Goal: Information Seeking & Learning: Learn about a topic

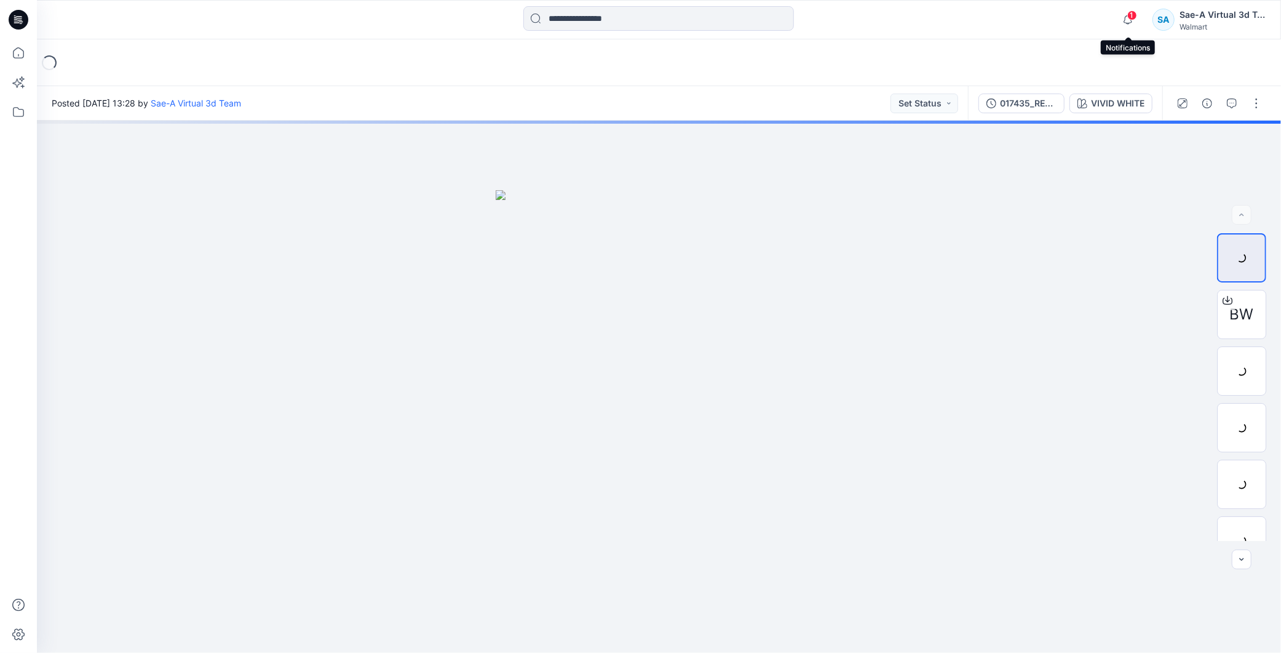
click at [623, 12] on span "1" at bounding box center [1132, 15] width 10 height 10
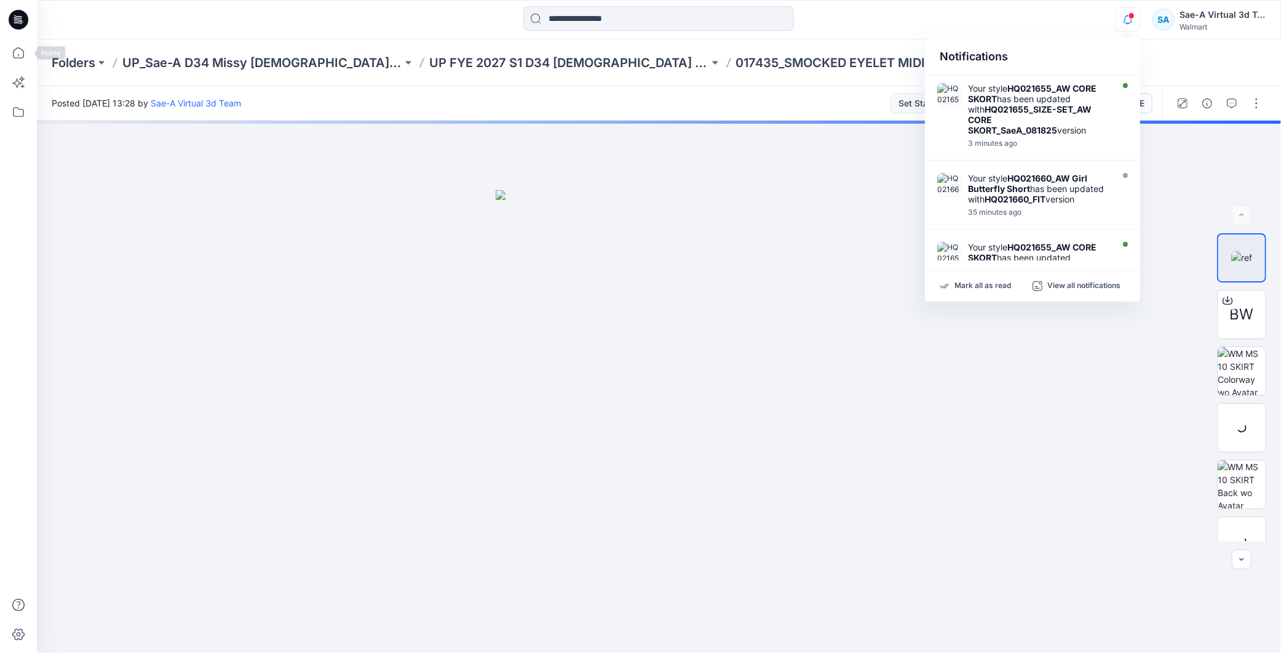
click at [22, 17] on icon at bounding box center [19, 20] width 20 height 20
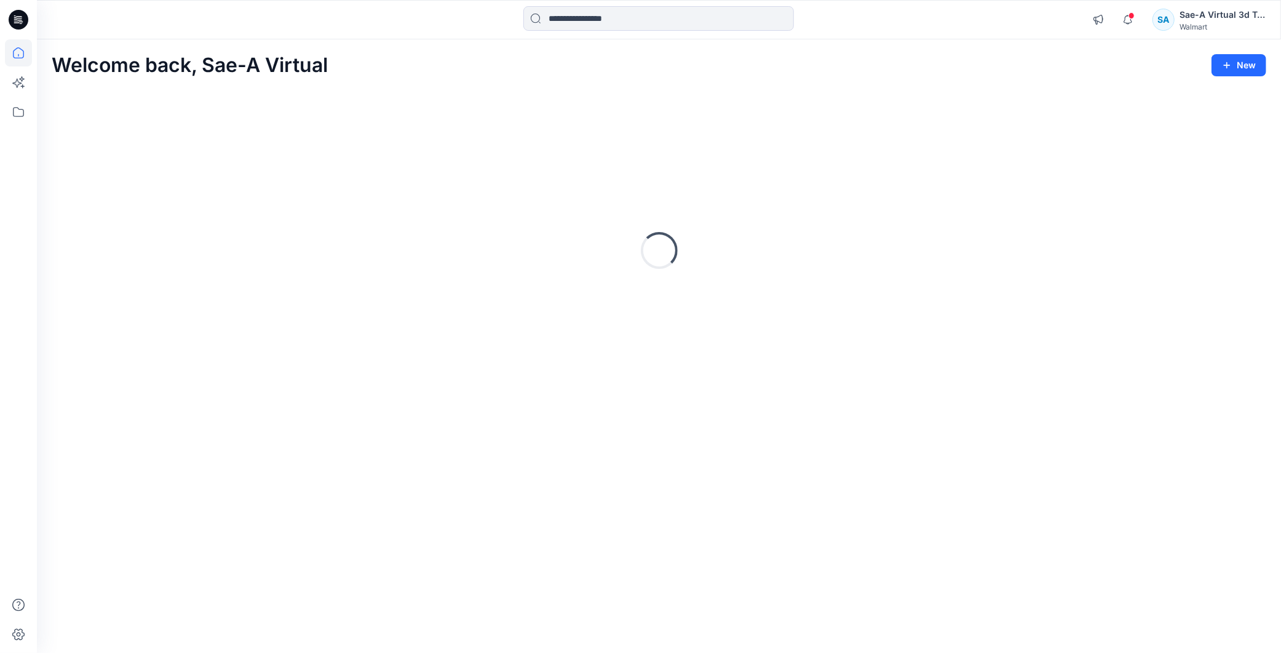
click at [22, 17] on icon at bounding box center [19, 20] width 20 height 20
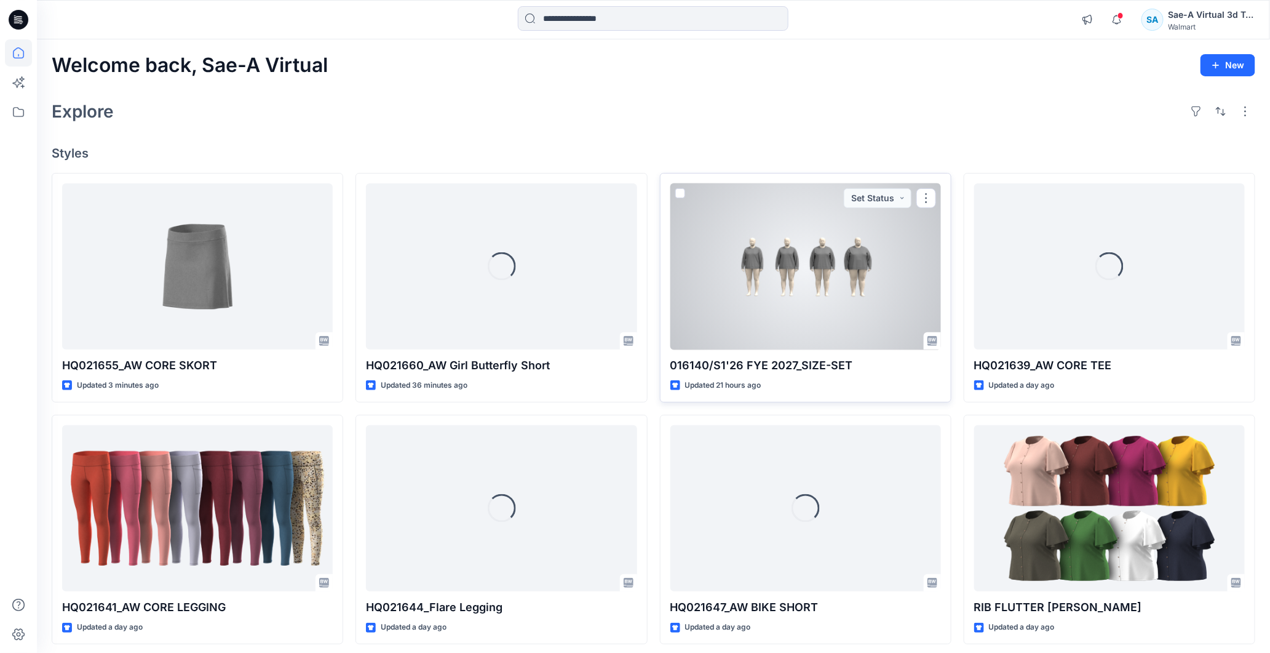
click at [623, 292] on div at bounding box center [805, 266] width 271 height 167
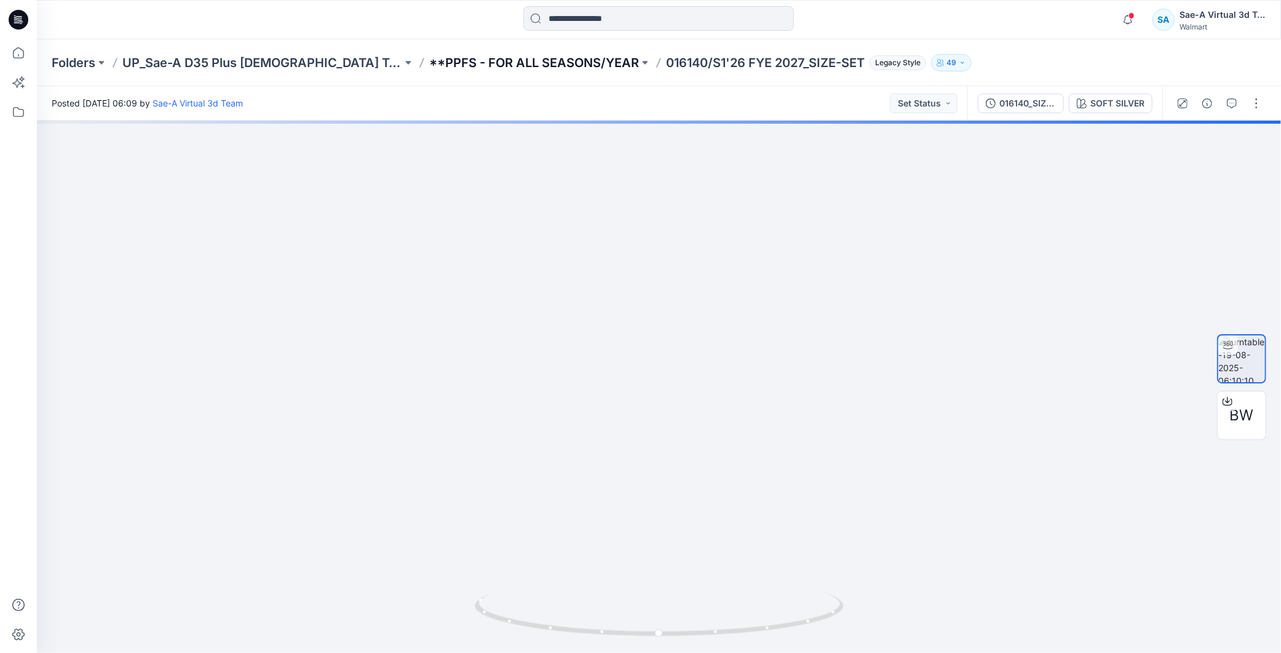
click at [517, 63] on p "**PPFS - FOR ALL SEASONS/YEAR" at bounding box center [534, 62] width 210 height 17
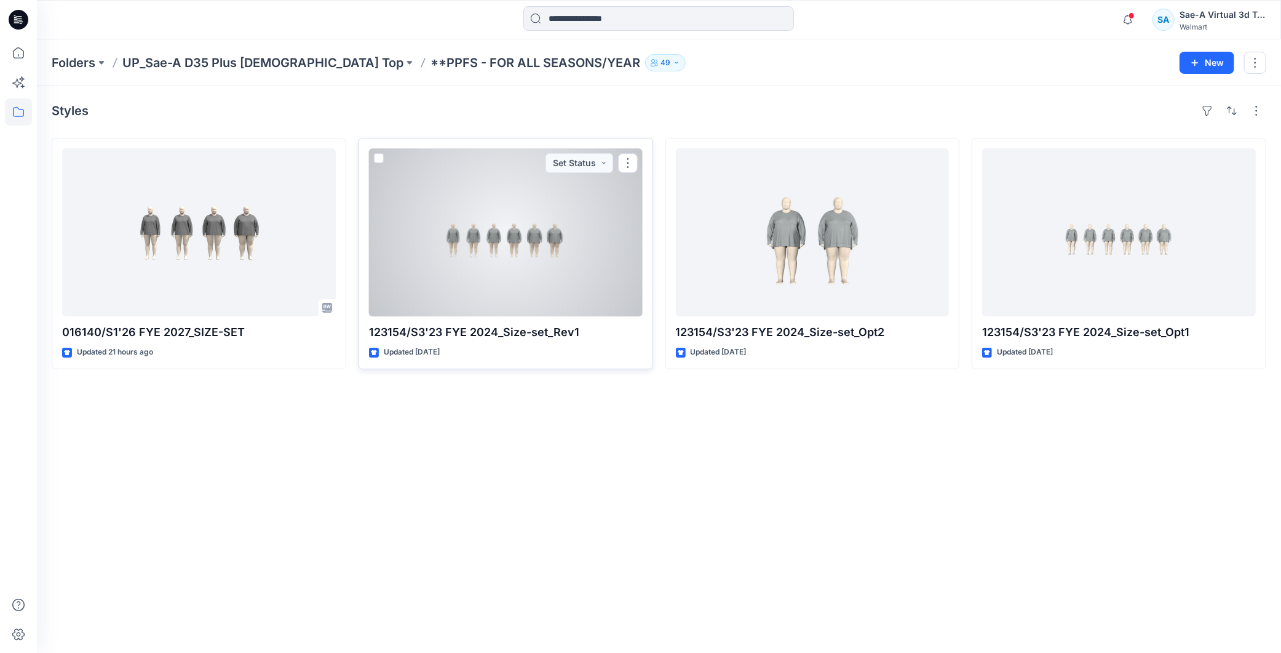
click at [567, 271] on div at bounding box center [506, 232] width 274 height 168
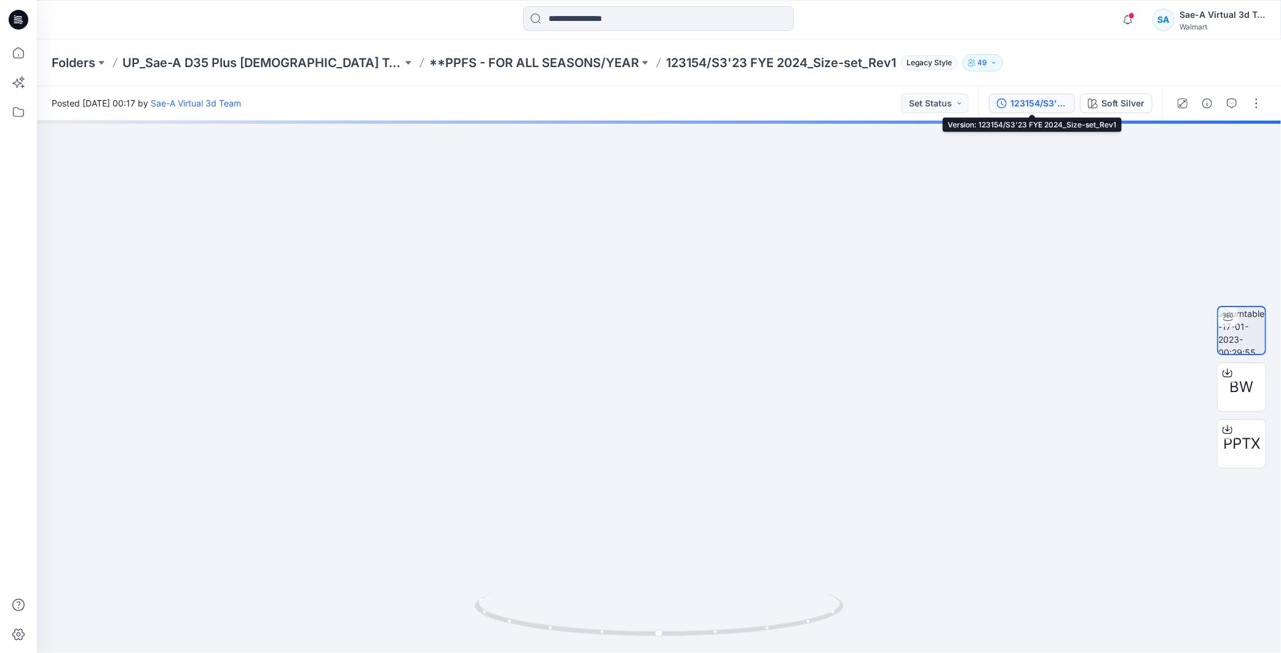
drag, startPoint x: 1032, startPoint y: 101, endPoint x: 1150, endPoint y: 179, distance: 141.2
click at [623, 101] on div "123154/S3'23 FYE 2024_Size-set_Rev1" at bounding box center [1038, 104] width 57 height 14
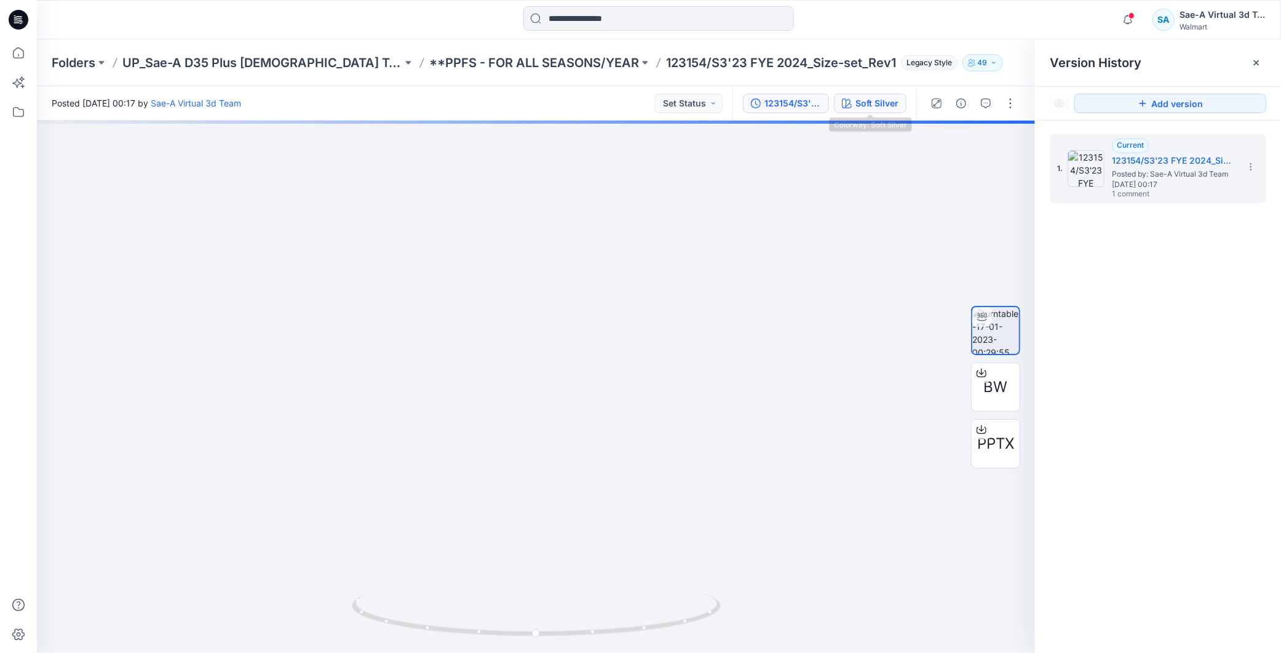
click at [623, 101] on div "Soft Silver" at bounding box center [876, 104] width 43 height 14
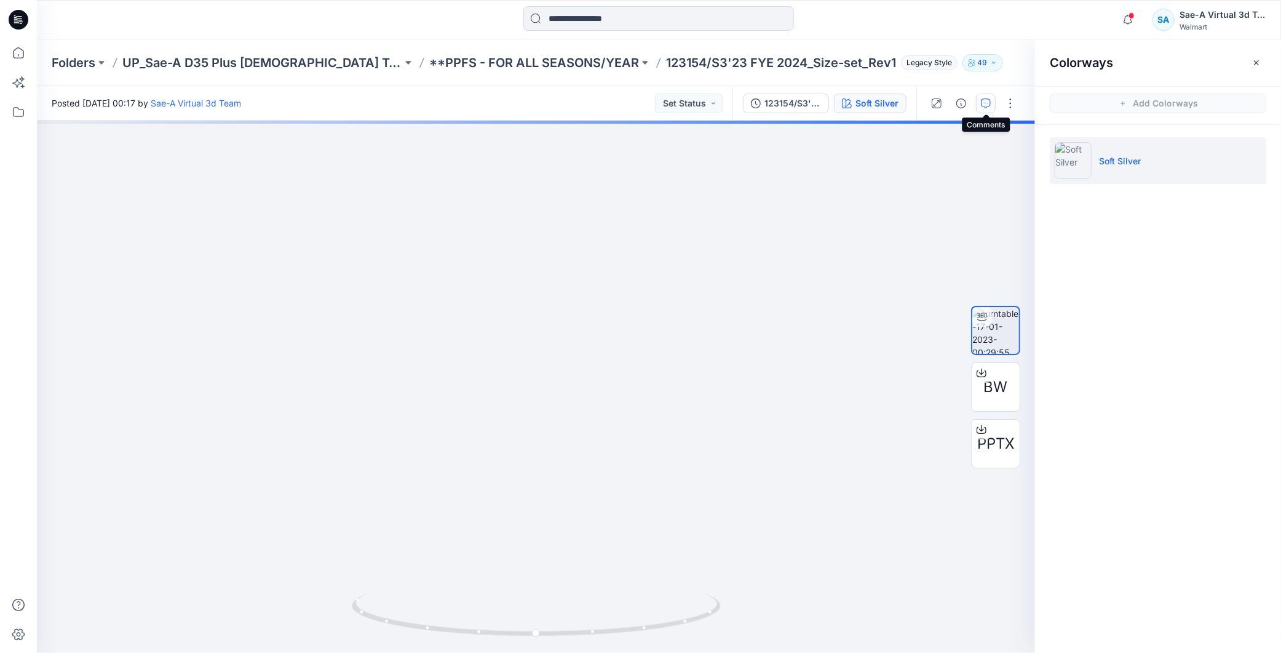
click at [623, 98] on button "button" at bounding box center [986, 103] width 20 height 20
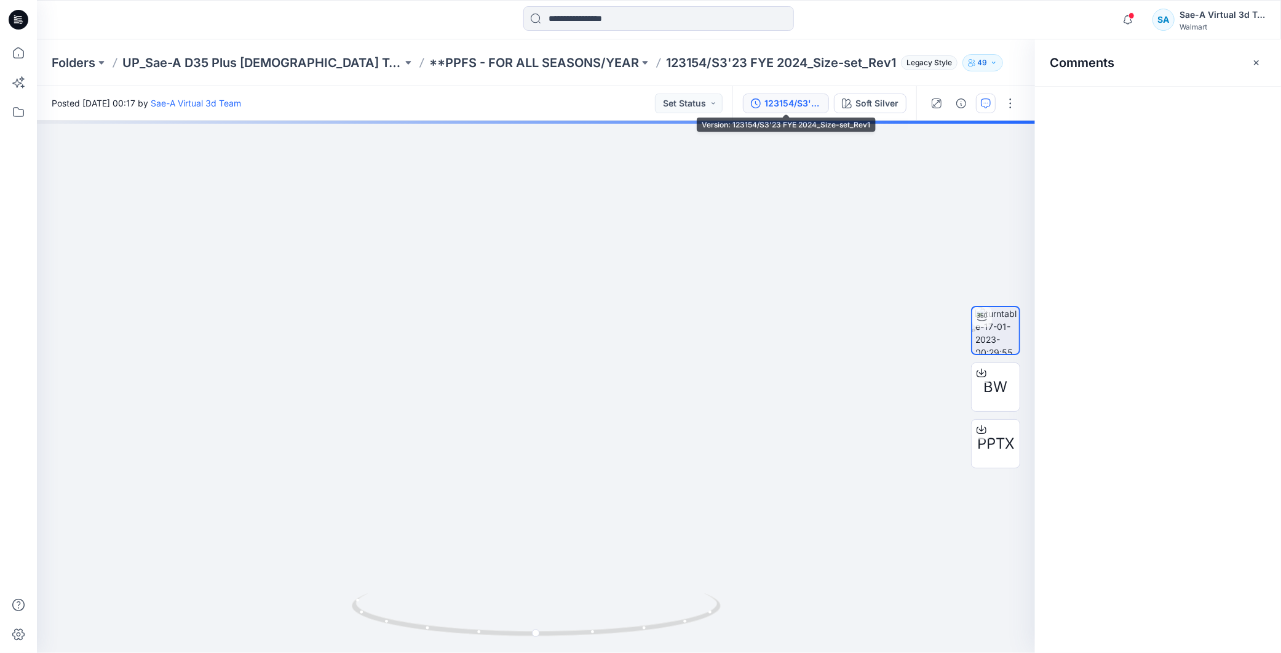
click at [623, 97] on div "123154/S3'23 FYE 2024_Size-set_Rev1" at bounding box center [792, 104] width 57 height 14
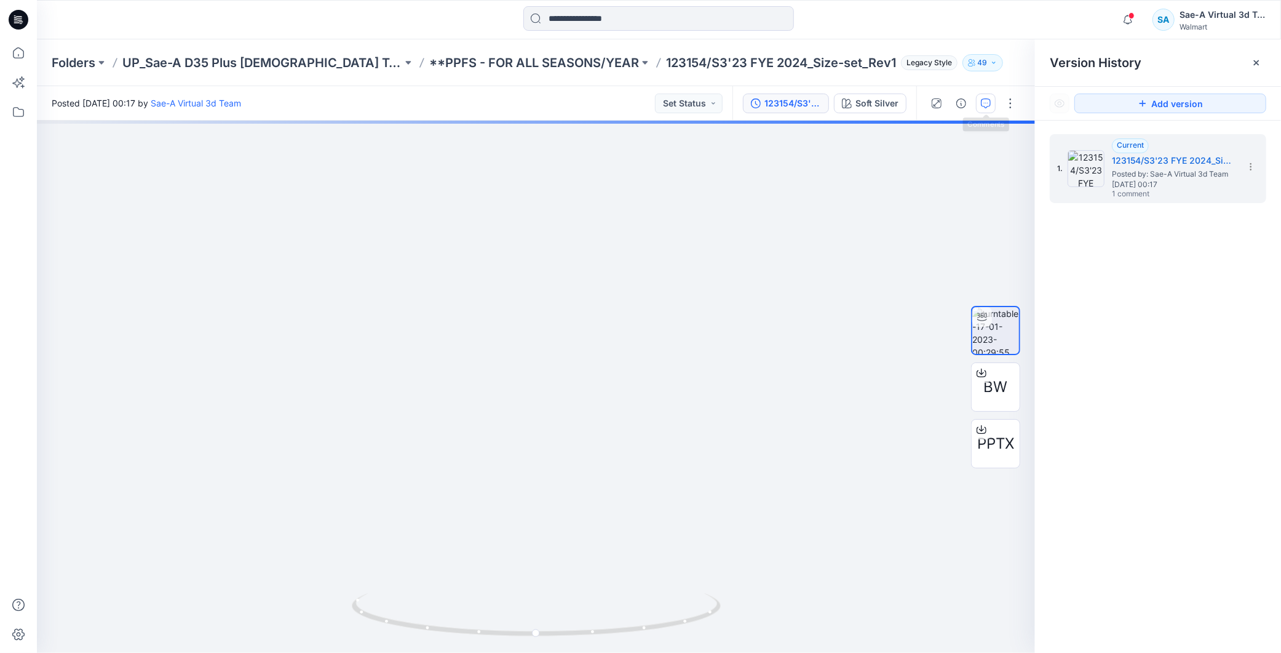
click at [623, 109] on button "button" at bounding box center [986, 103] width 20 height 20
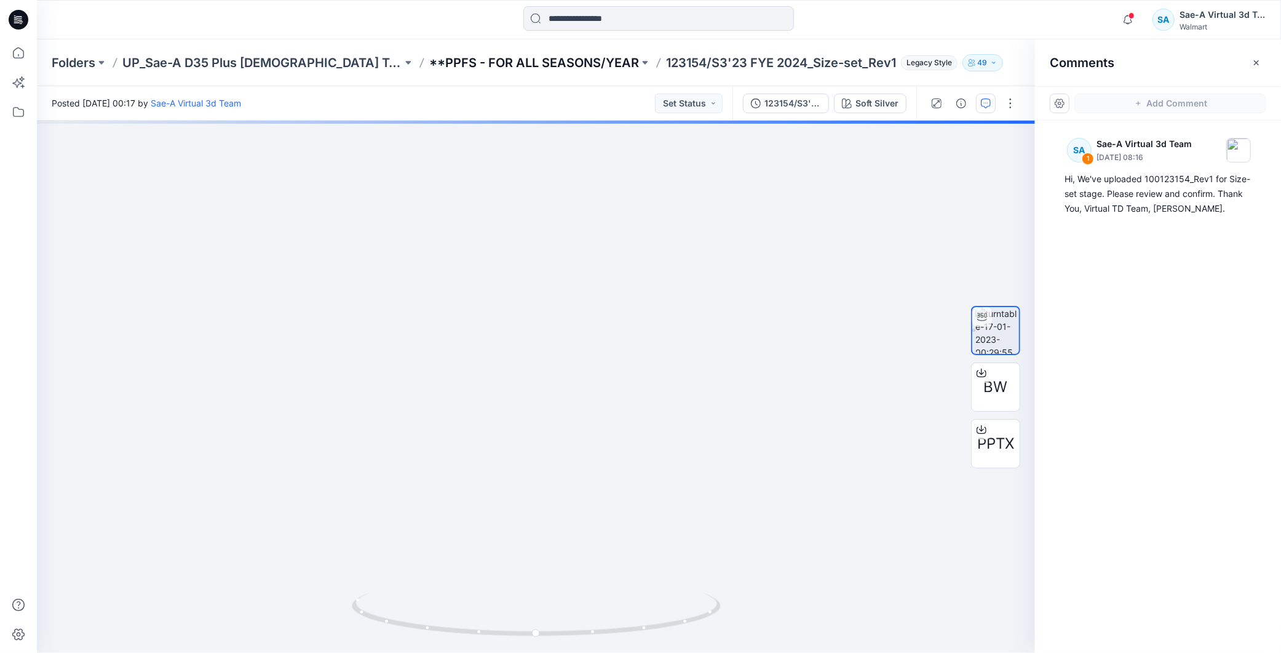
click at [453, 58] on p "**PPFS - FOR ALL SEASONS/YEAR" at bounding box center [534, 62] width 210 height 17
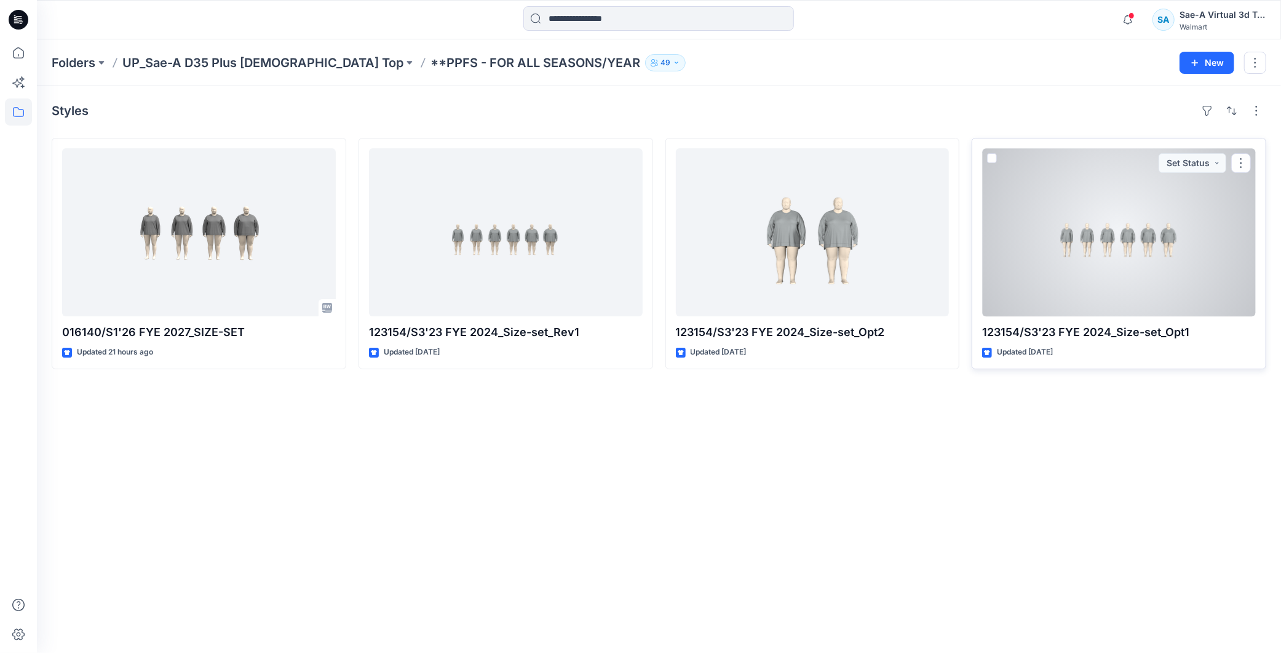
click at [623, 260] on div at bounding box center [1119, 232] width 274 height 168
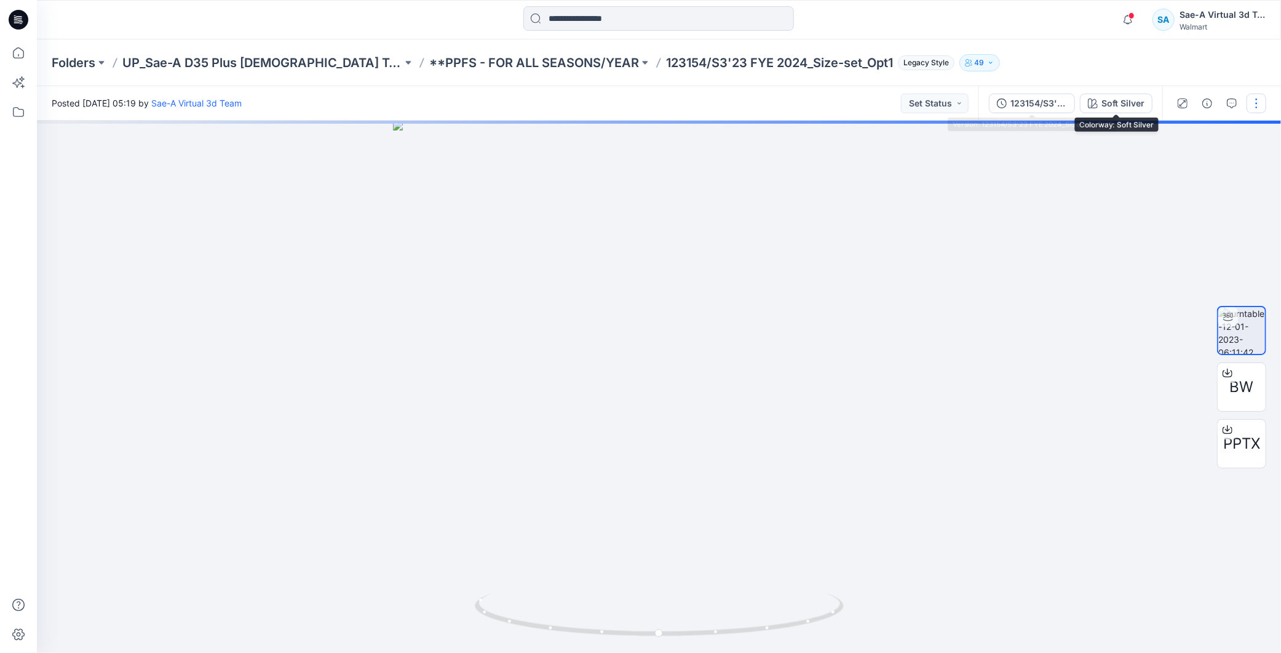
click at [623, 93] on button "123154/S3'23 FYE 2024_Size-set_Opt1" at bounding box center [1032, 103] width 86 height 20
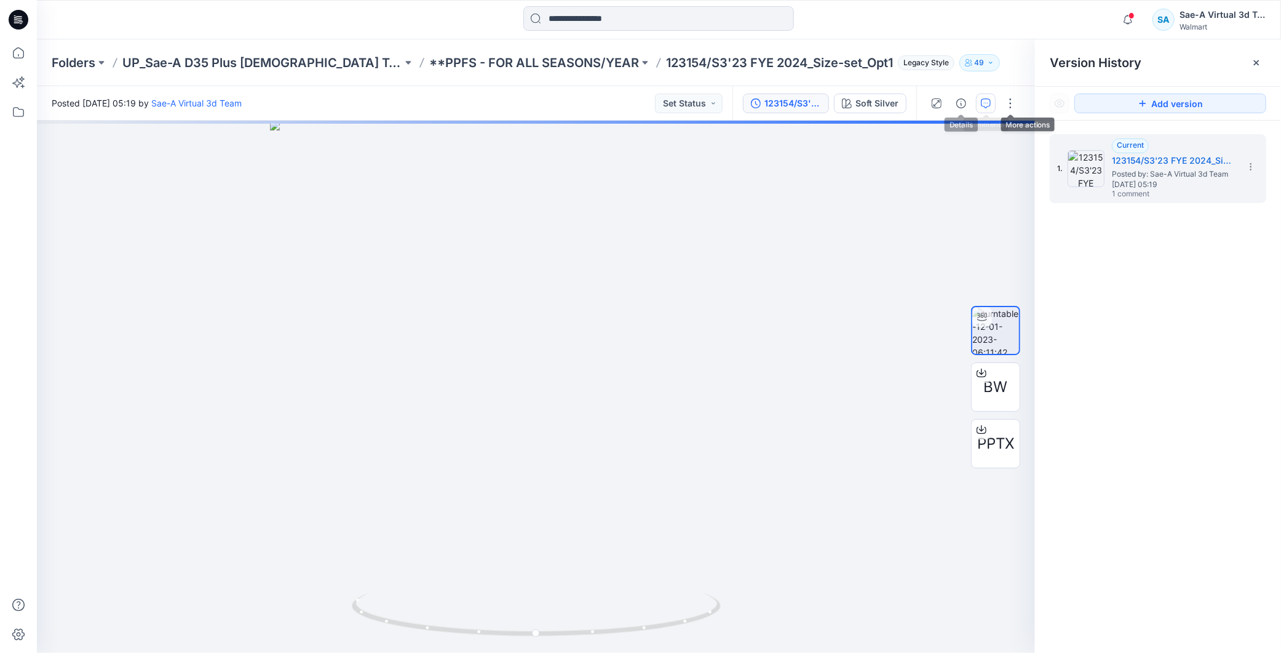
click at [623, 100] on icon "button" at bounding box center [986, 103] width 10 height 10
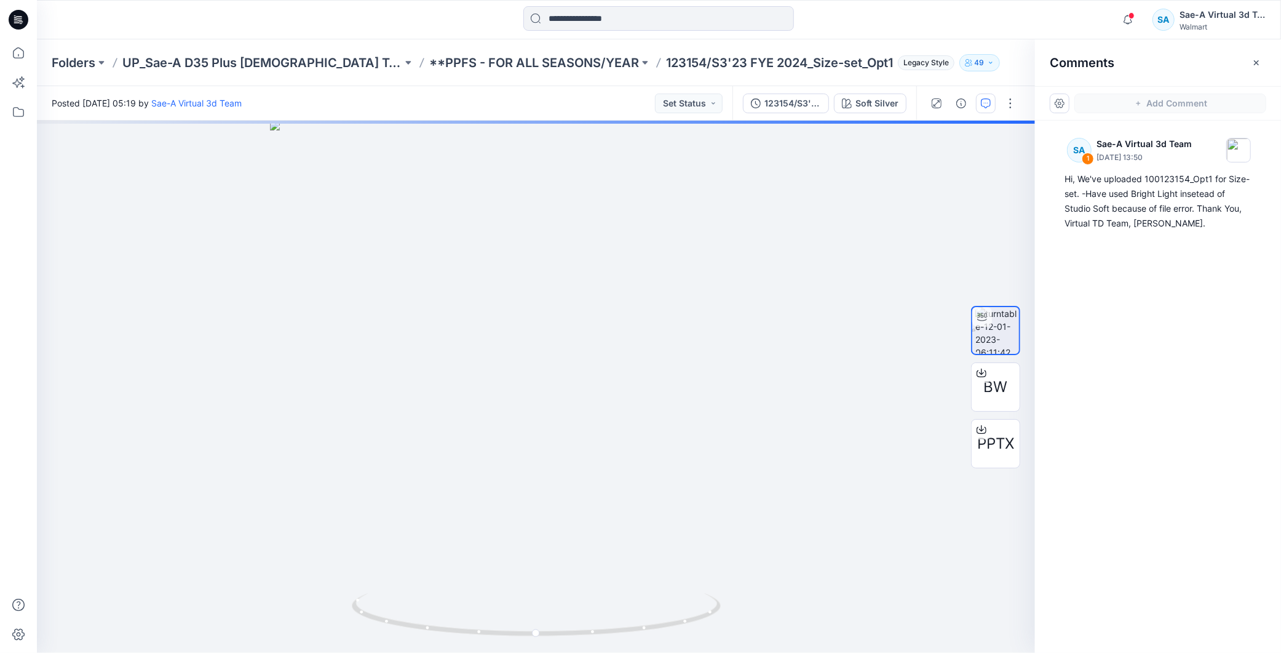
click at [494, 46] on div "Folders UP_Sae-A D35 Plus [DEMOGRAPHIC_DATA] Top **PPFS - FOR ALL SEASONS/YEAR …" at bounding box center [659, 62] width 1244 height 47
click at [488, 60] on p "**PPFS - FOR ALL SEASONS/YEAR" at bounding box center [534, 62] width 210 height 17
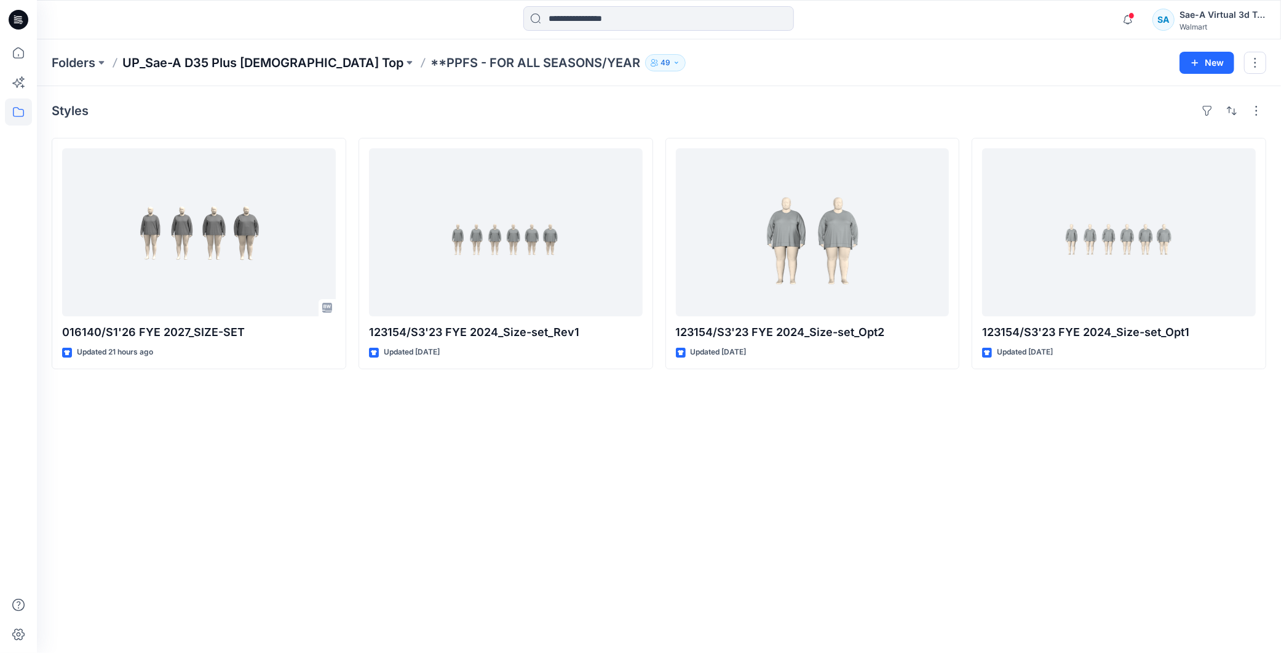
click at [287, 65] on p "UP_Sae-A D35 Plus [DEMOGRAPHIC_DATA] Top" at bounding box center [262, 62] width 281 height 17
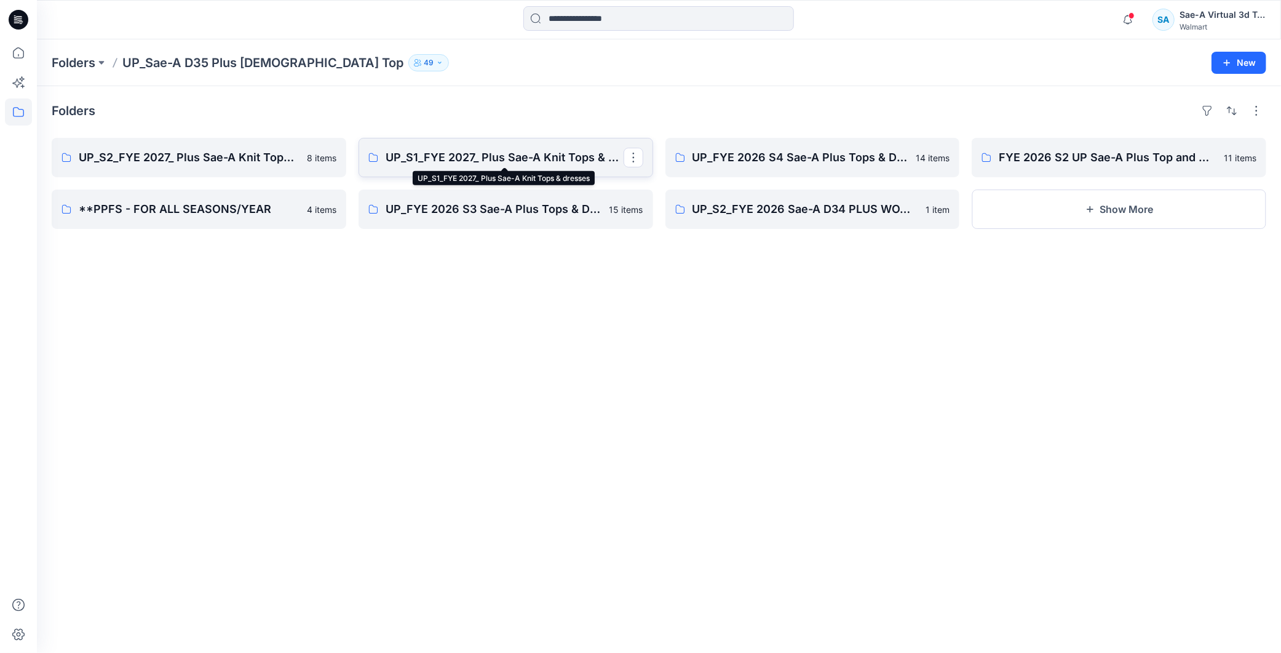
click at [470, 162] on p "UP_S1_FYE 2027_ Plus Sae-A Knit Tops & dresses" at bounding box center [505, 157] width 238 height 17
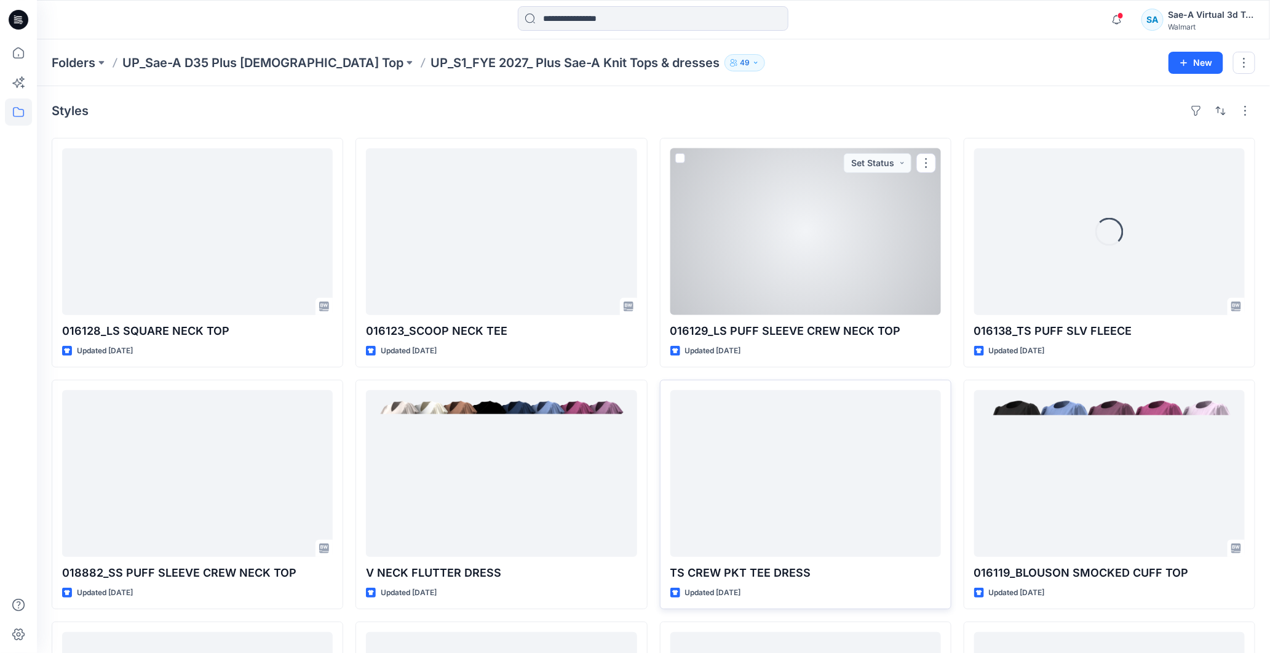
scroll to position [546, 0]
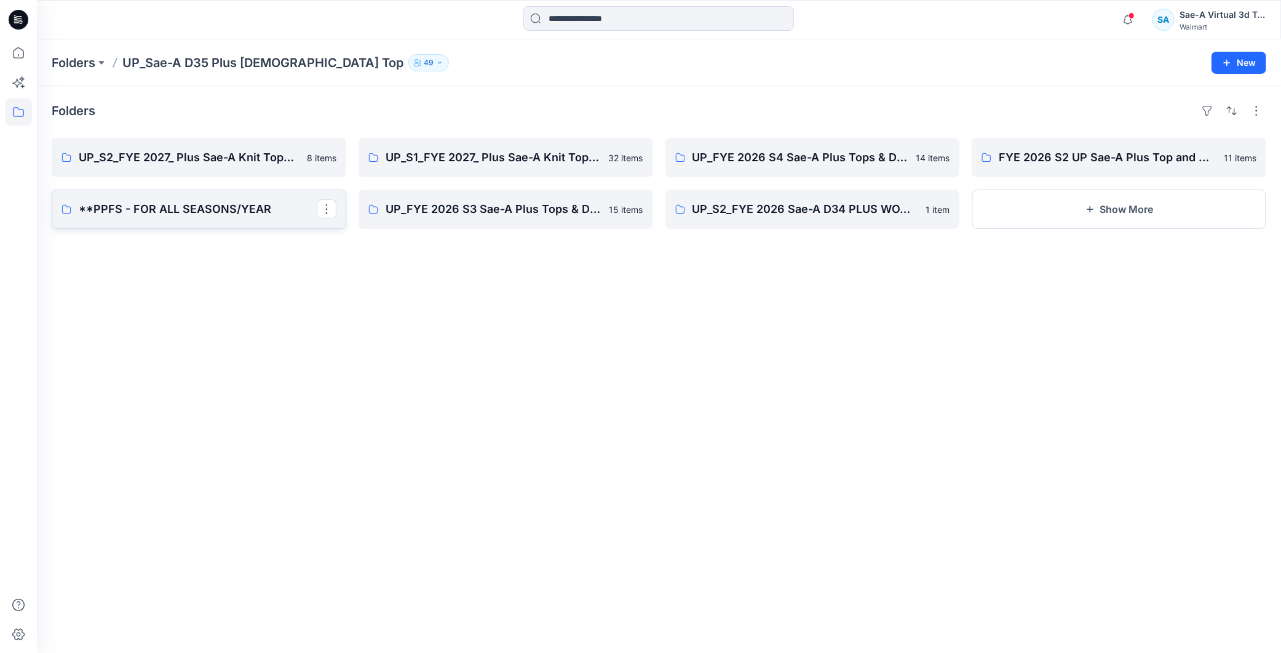
click at [223, 210] on p "**PPFS - FOR ALL SEASONS/YEAR" at bounding box center [198, 208] width 238 height 17
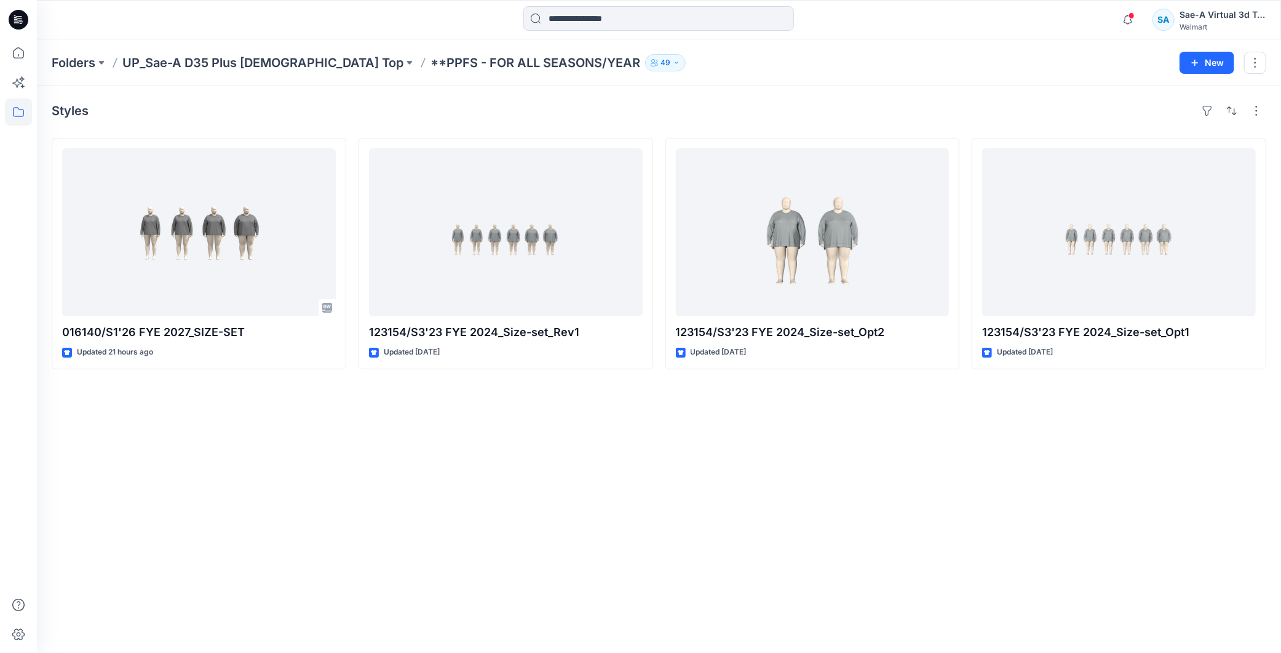
click at [528, 462] on div "Styles 016140/S1'26 FYE 2027_SIZE-SET Updated 21 hours ago 123154/S3'23 FYE 202…" at bounding box center [659, 369] width 1244 height 566
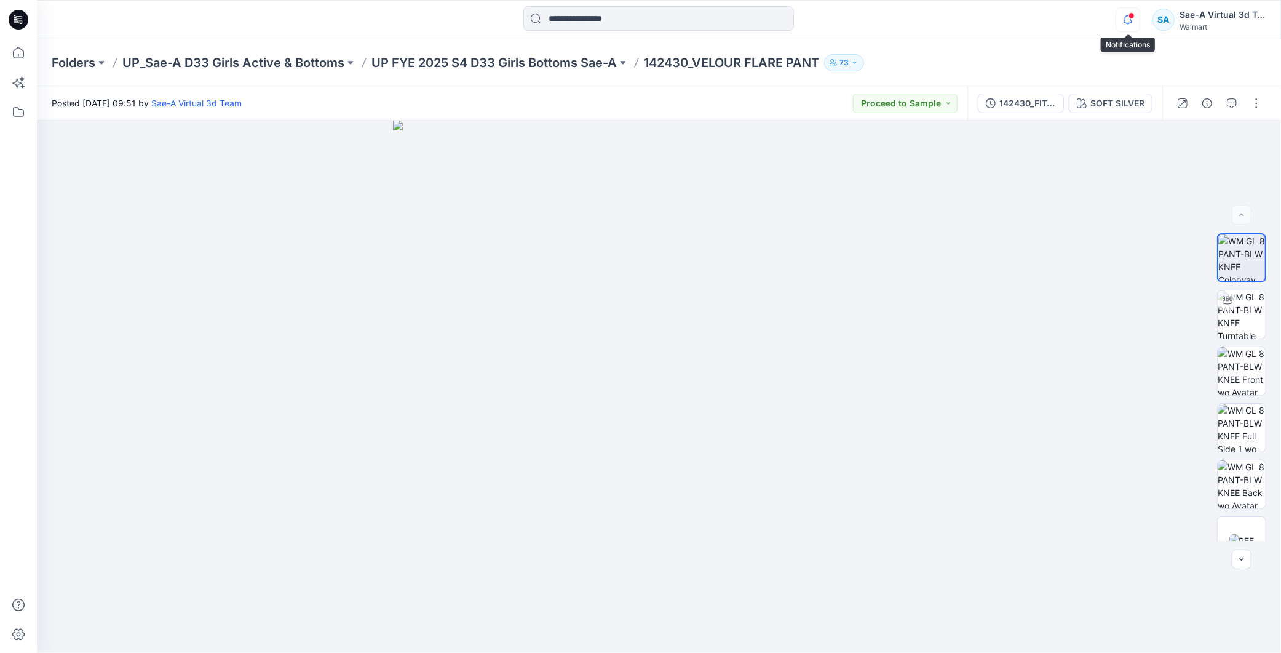
click at [1132, 26] on icon "button" at bounding box center [1127, 19] width 23 height 25
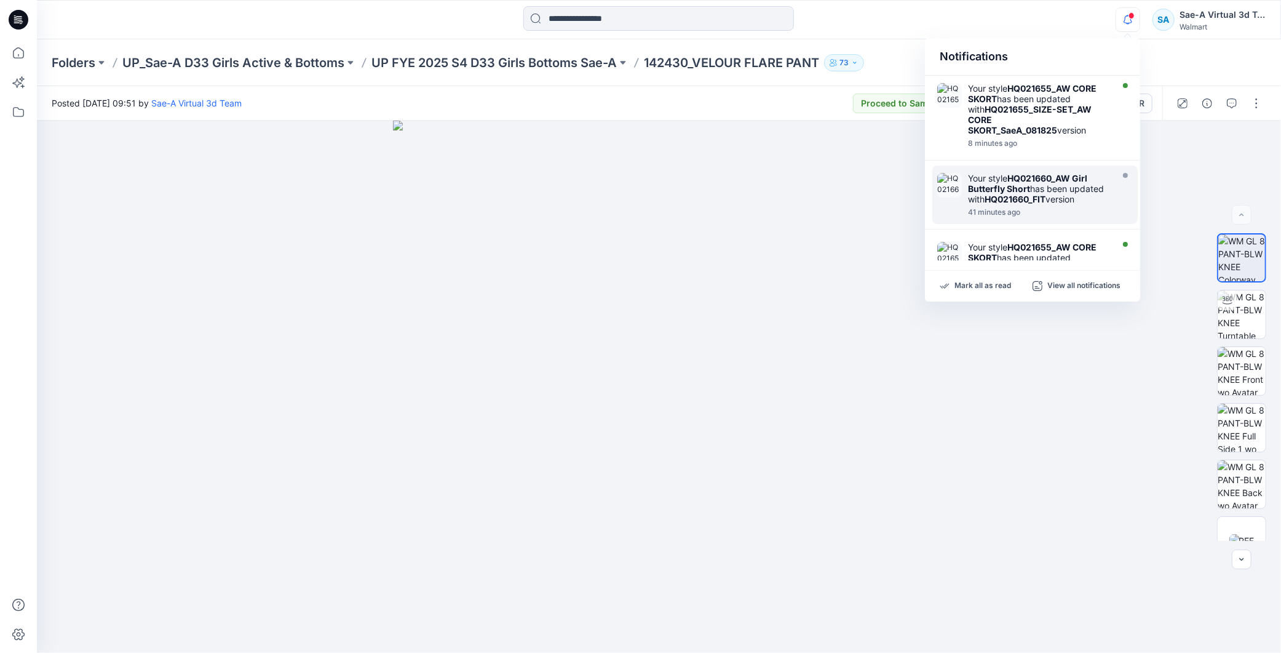
scroll to position [68, 0]
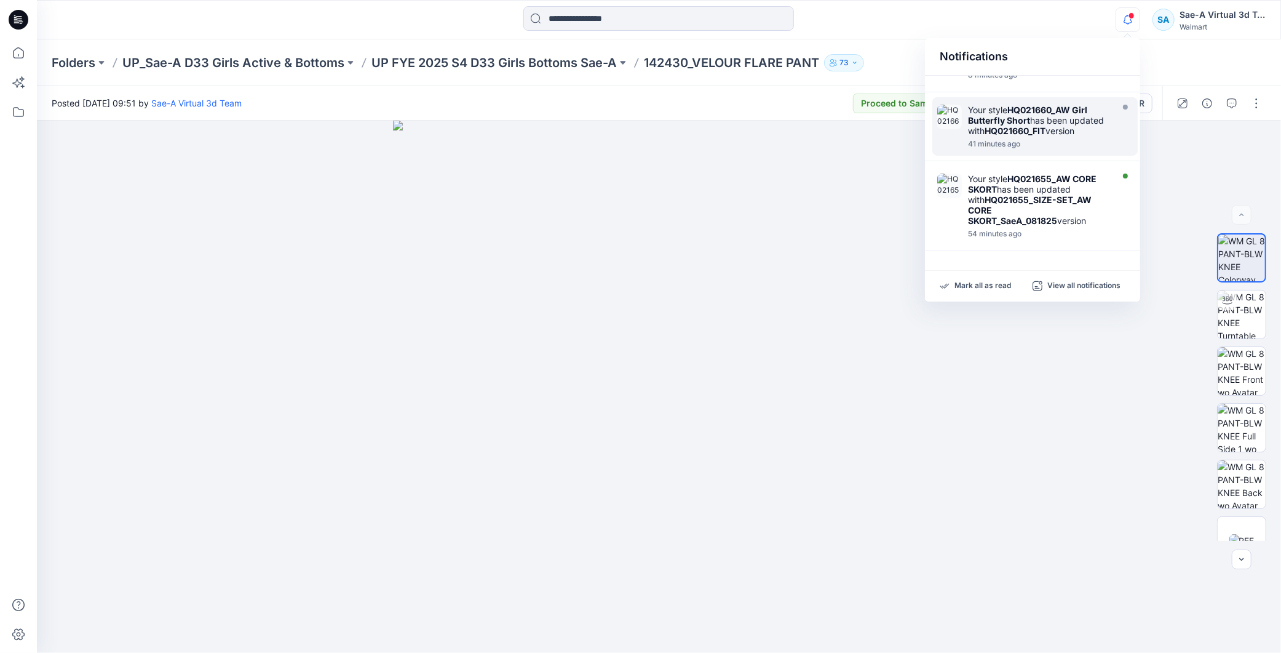
click at [1044, 118] on div "Your style HQ021660_AW Girl Butterfly Short has been updated with HQ021660_FIT …" at bounding box center [1038, 120] width 141 height 31
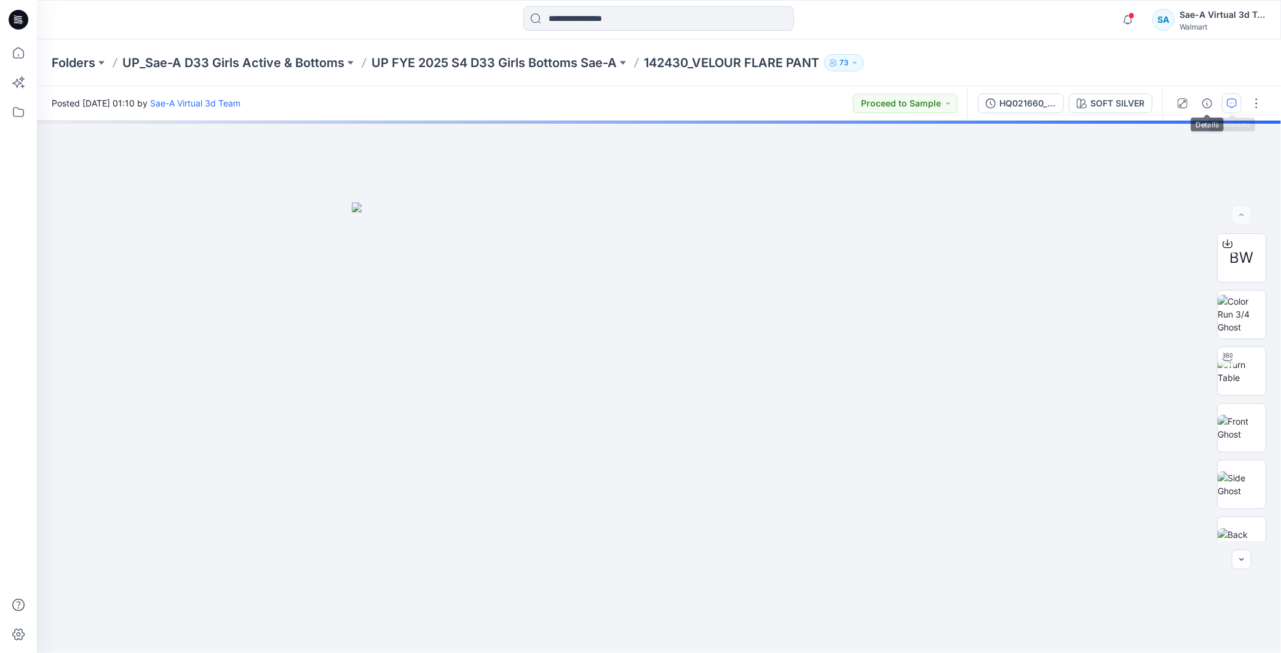
click at [1235, 95] on button "button" at bounding box center [1232, 103] width 20 height 20
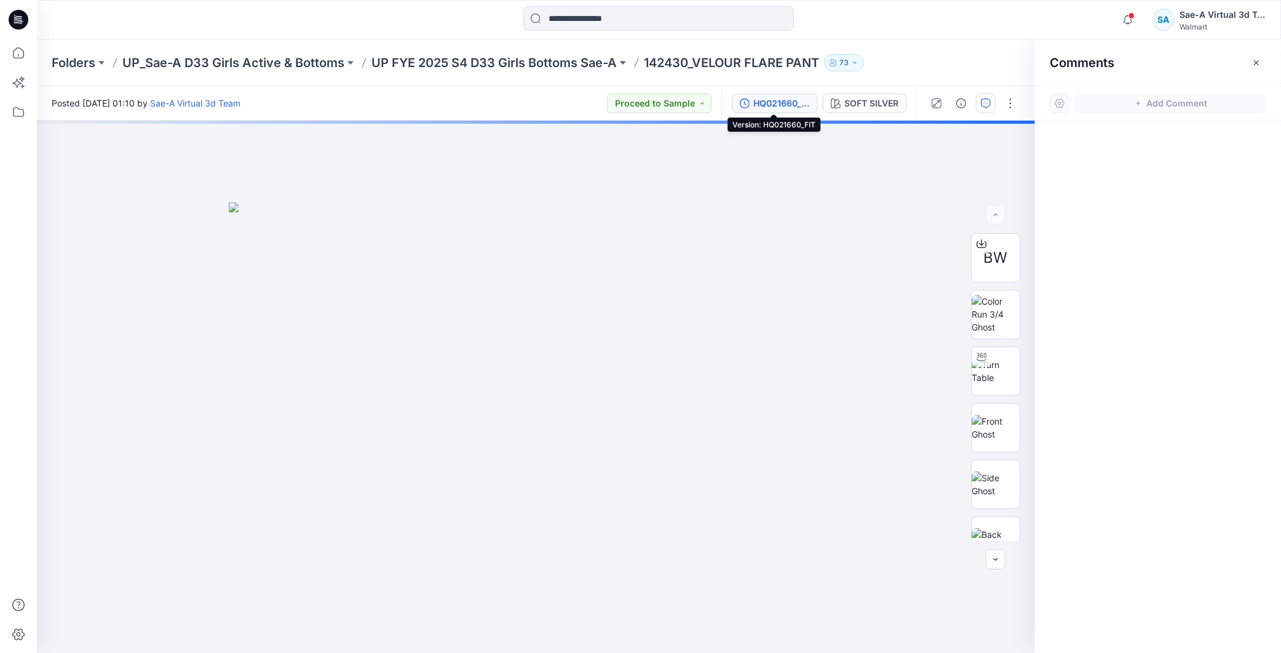
drag, startPoint x: 733, startPoint y: 97, endPoint x: 746, endPoint y: 96, distance: 12.9
click at [733, 96] on button "HQ021660_FIT" at bounding box center [775, 103] width 86 height 20
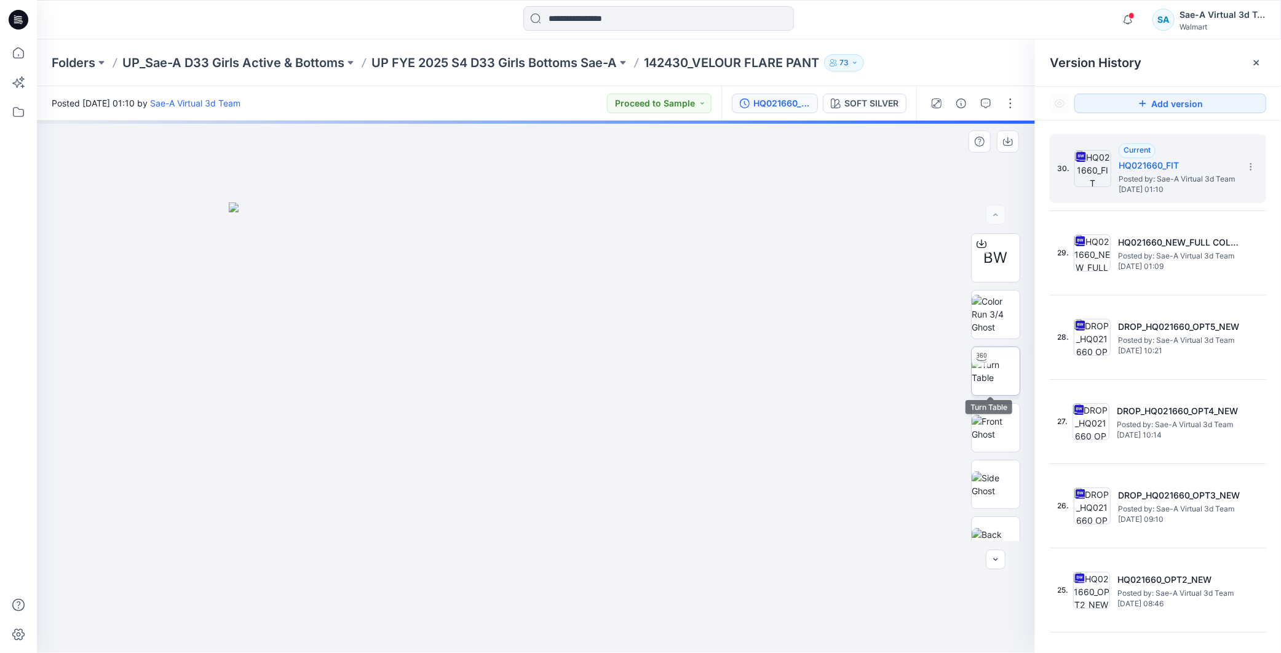
click at [1004, 363] on img at bounding box center [996, 371] width 48 height 26
drag, startPoint x: 740, startPoint y: 391, endPoint x: 761, endPoint y: 231, distance: 161.3
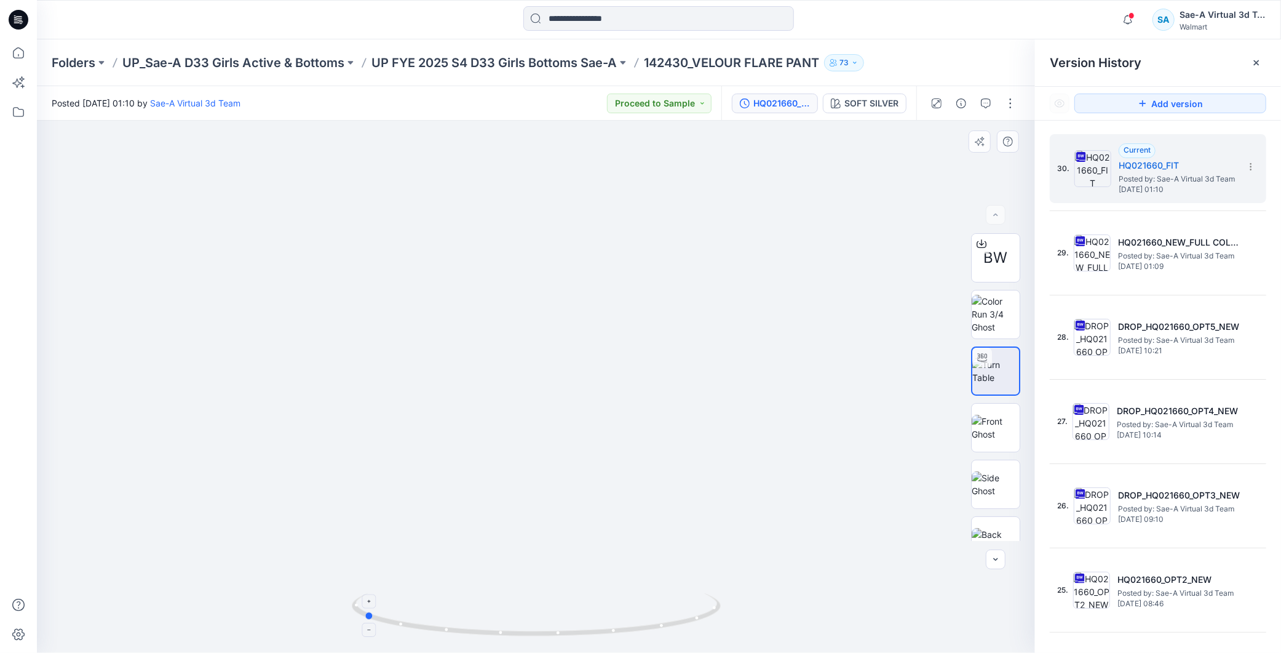
drag, startPoint x: 691, startPoint y: 617, endPoint x: 520, endPoint y: 594, distance: 172.5
click at [520, 594] on icon at bounding box center [538, 616] width 372 height 46
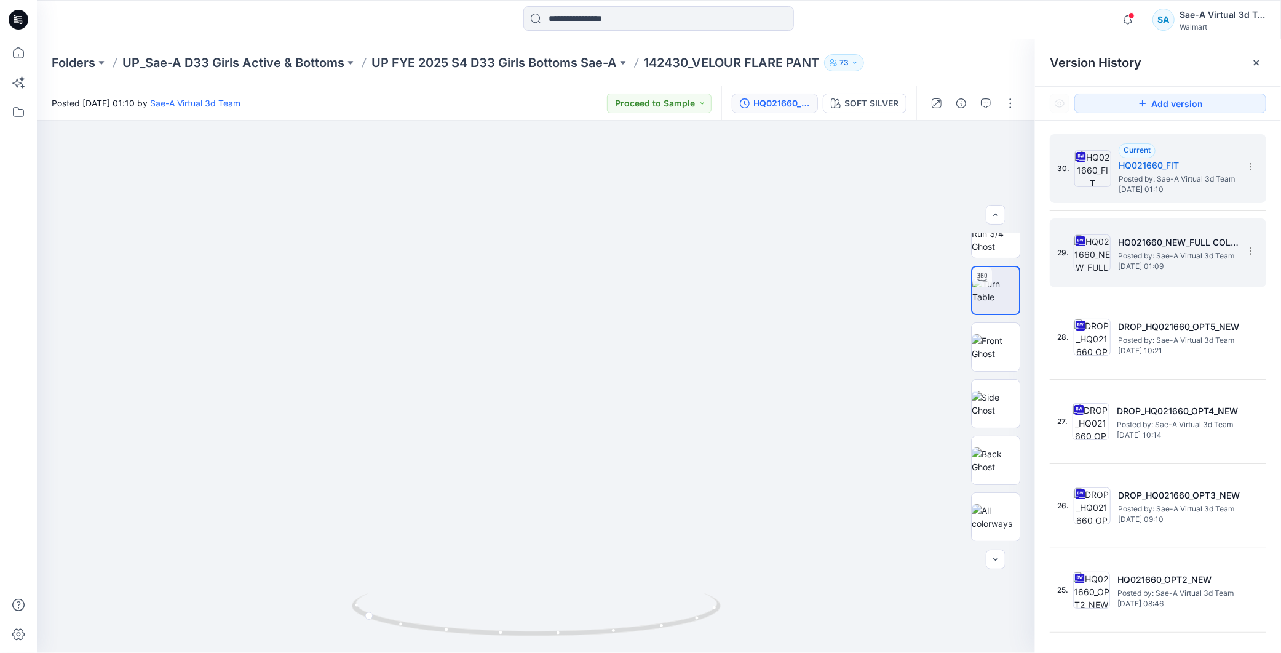
click at [1196, 263] on span "Wednesday, August 13, 2025 01:09" at bounding box center [1179, 266] width 123 height 9
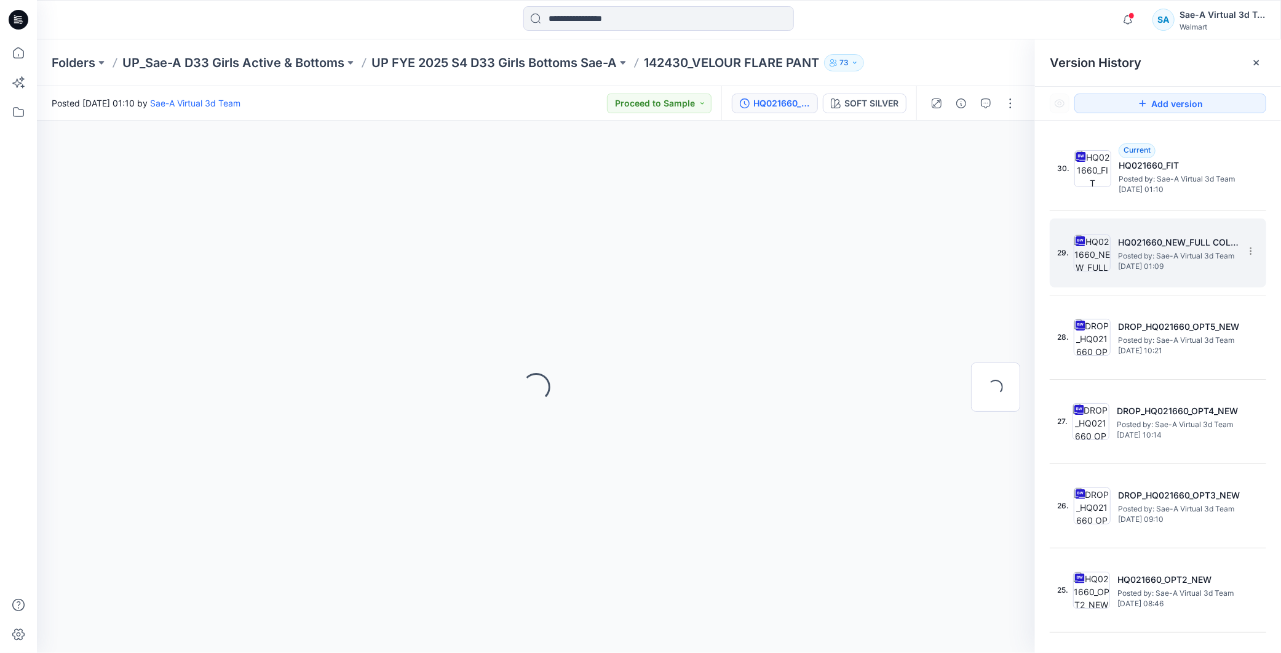
scroll to position [0, 0]
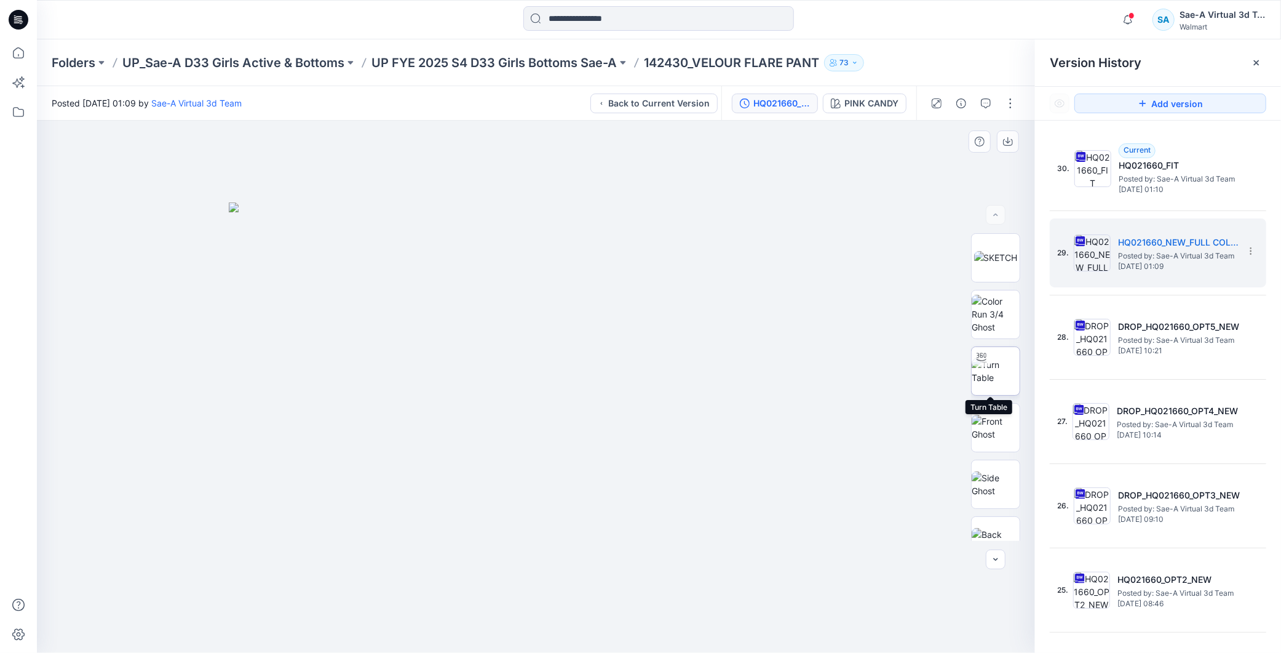
click at [972, 359] on div at bounding box center [982, 357] width 20 height 20
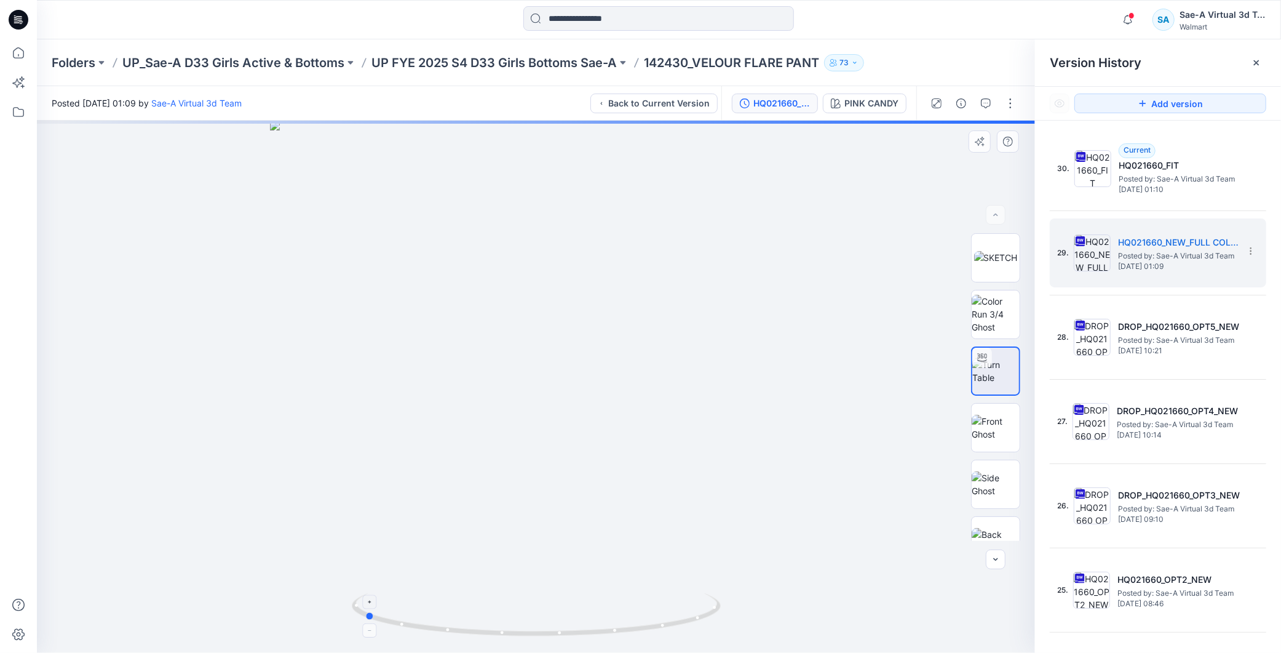
drag, startPoint x: 667, startPoint y: 611, endPoint x: 563, endPoint y: 625, distance: 104.9
click at [563, 625] on div at bounding box center [536, 387] width 998 height 532
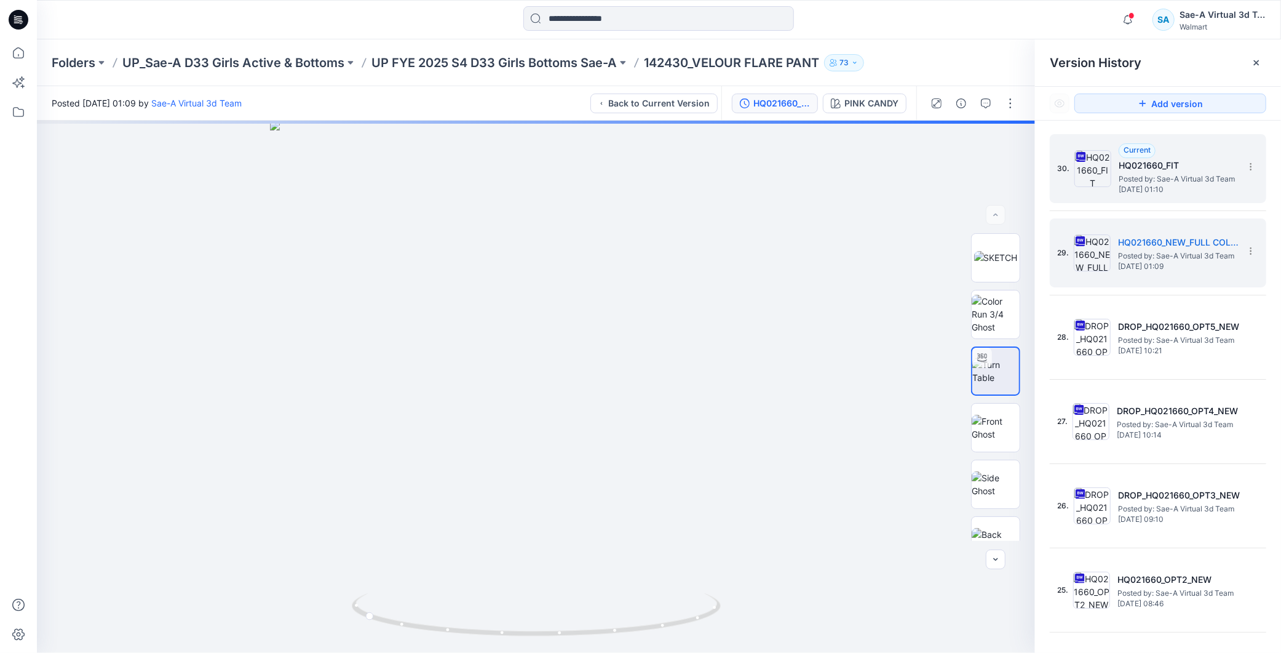
click at [1210, 166] on h5 "HQ021660_FIT" at bounding box center [1180, 165] width 123 height 15
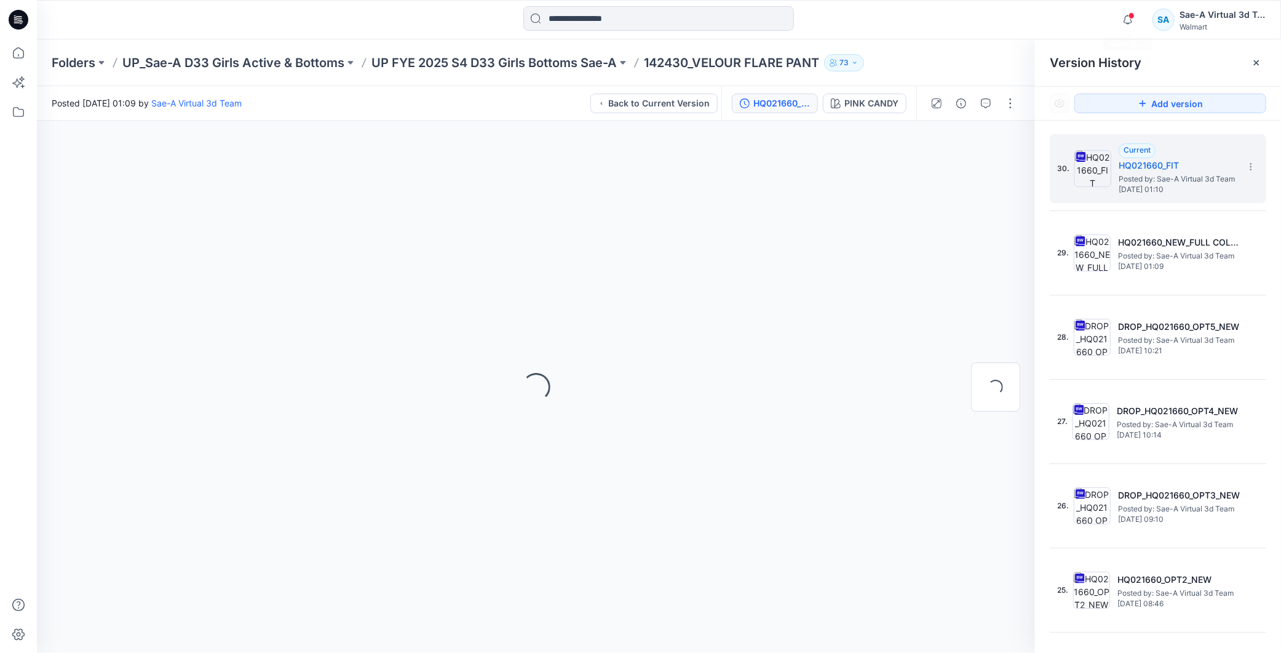
click at [1132, 14] on span at bounding box center [1132, 15] width 6 height 7
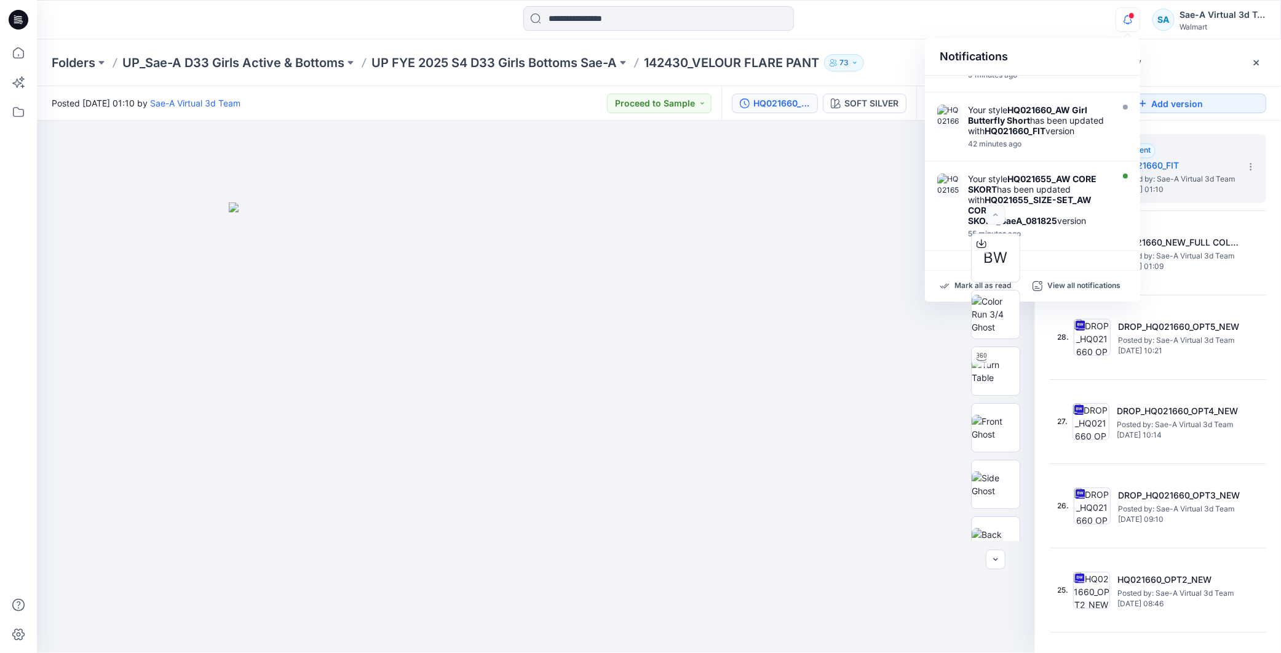
click at [889, 486] on div at bounding box center [536, 387] width 998 height 532
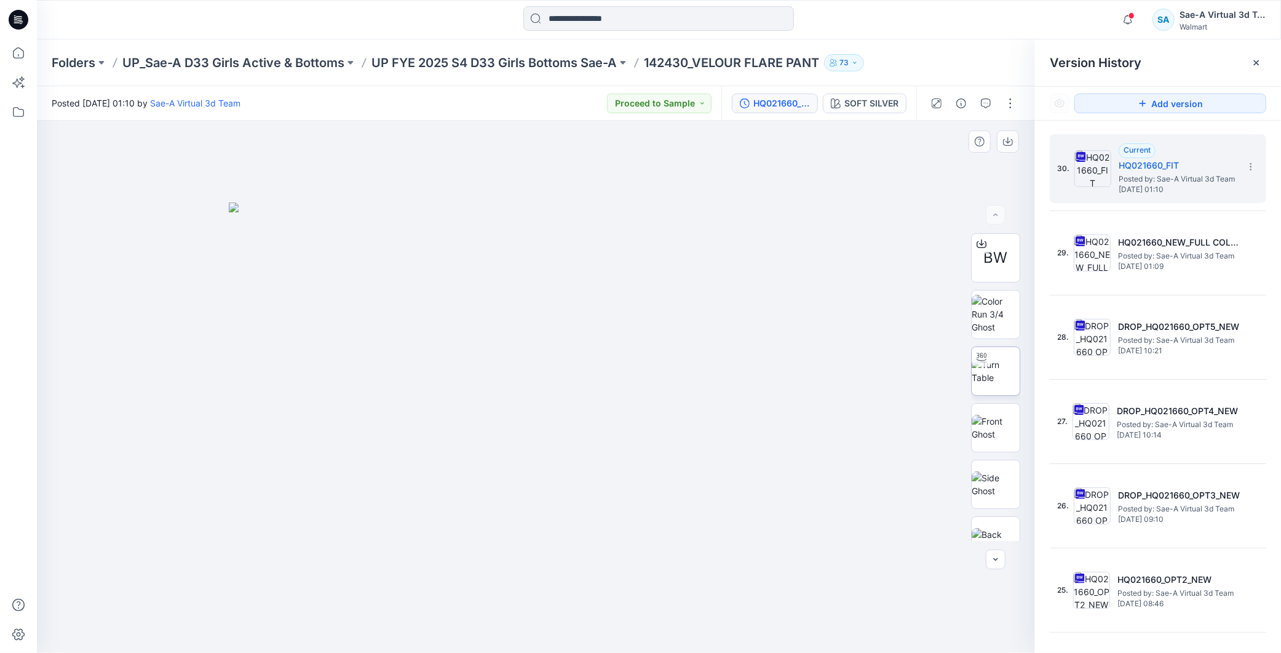
click at [972, 379] on img at bounding box center [996, 371] width 48 height 26
drag, startPoint x: 672, startPoint y: 612, endPoint x: 573, endPoint y: 637, distance: 102.6
click at [573, 637] on icon at bounding box center [538, 616] width 372 height 46
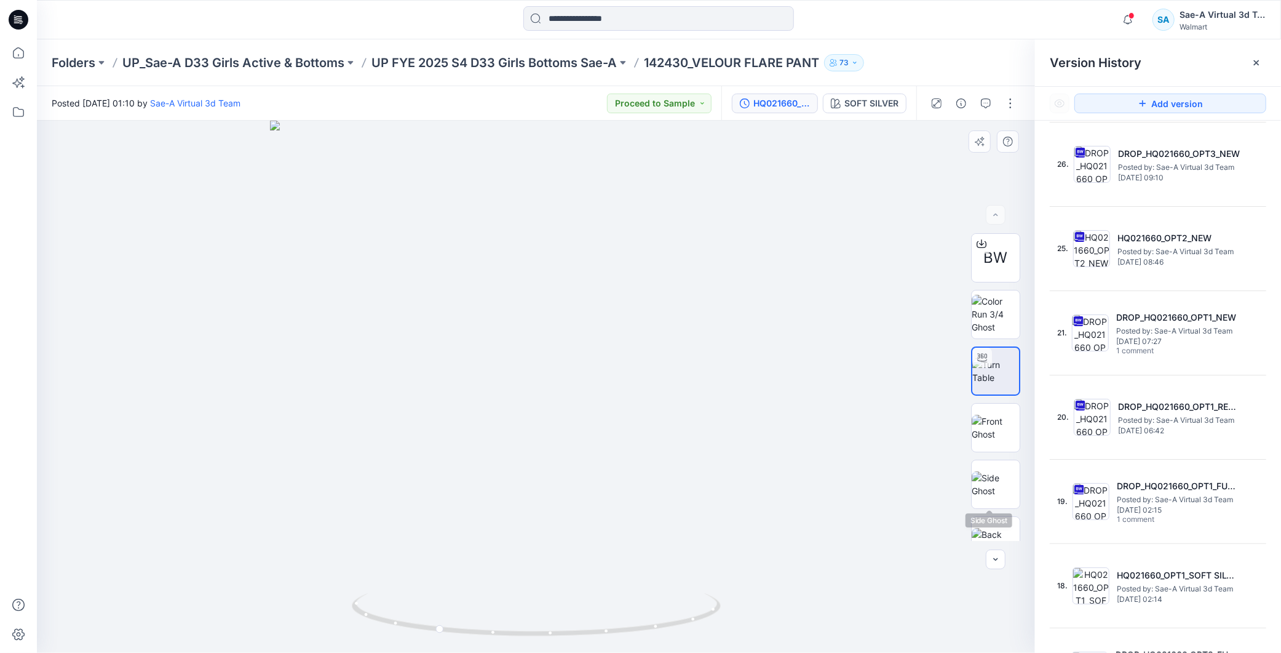
scroll to position [81, 0]
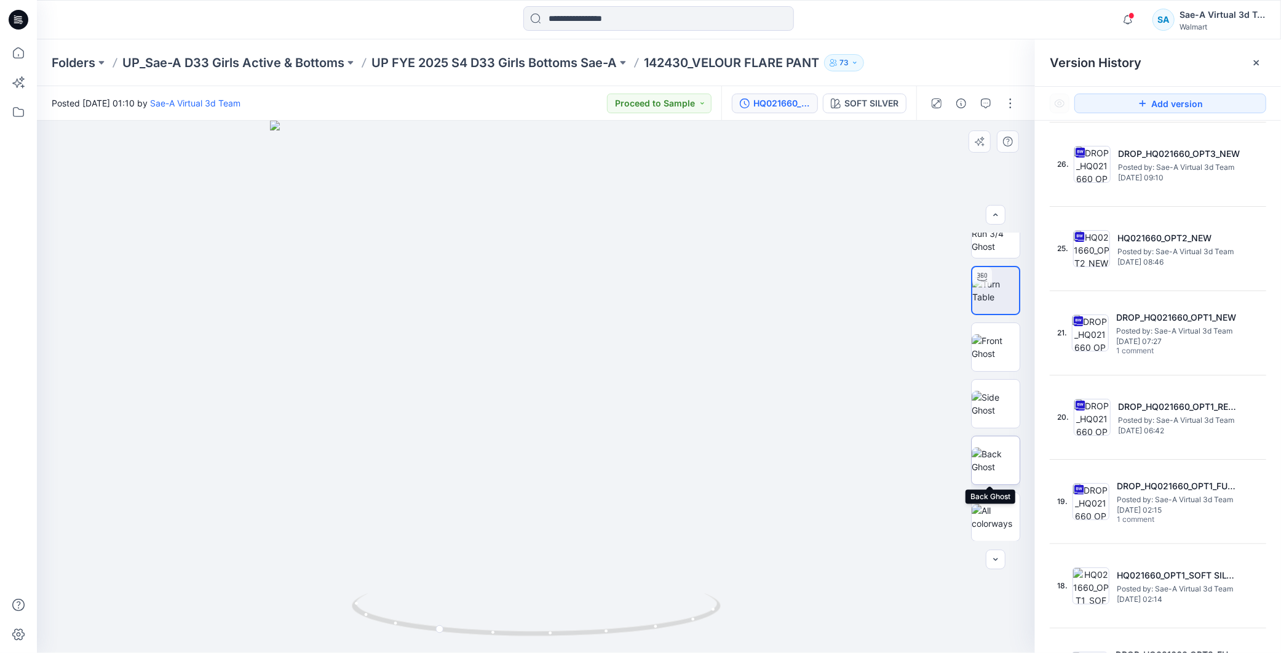
click at [999, 468] on img at bounding box center [996, 460] width 48 height 26
click at [995, 408] on img at bounding box center [996, 404] width 48 height 26
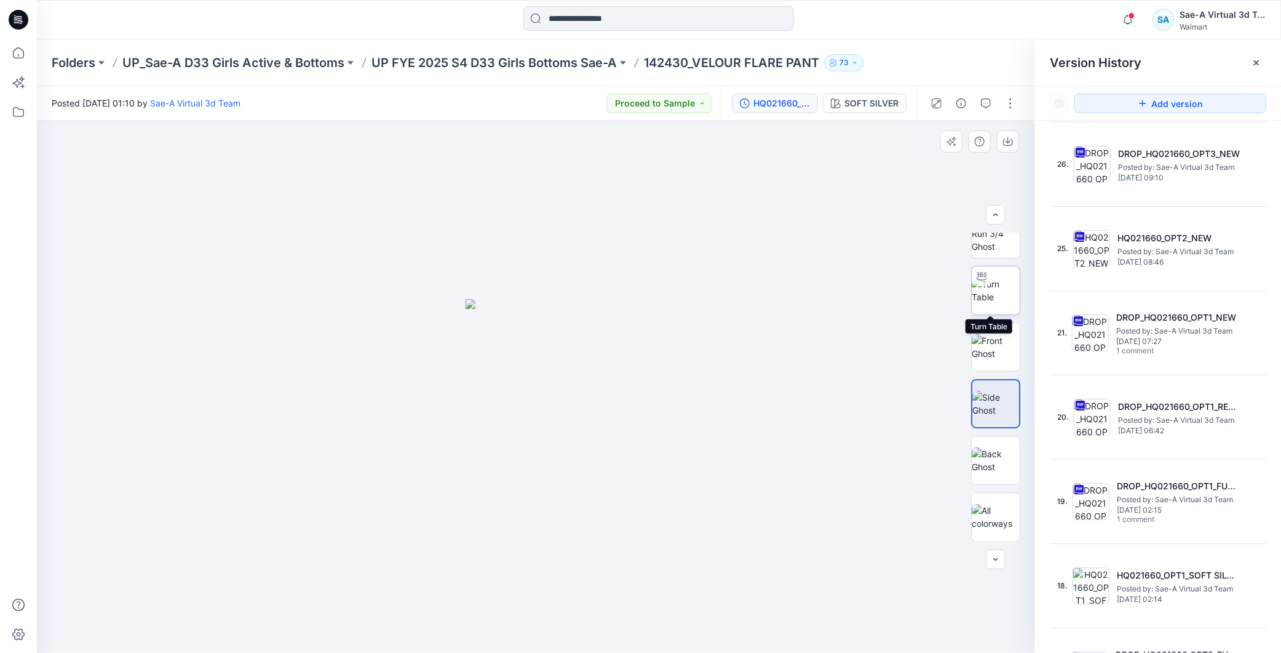
click at [1009, 289] on img at bounding box center [996, 290] width 48 height 26
drag, startPoint x: 658, startPoint y: 628, endPoint x: 784, endPoint y: 629, distance: 125.5
click at [784, 629] on div at bounding box center [536, 387] width 998 height 532
click at [1129, 14] on span "1" at bounding box center [1132, 15] width 10 height 10
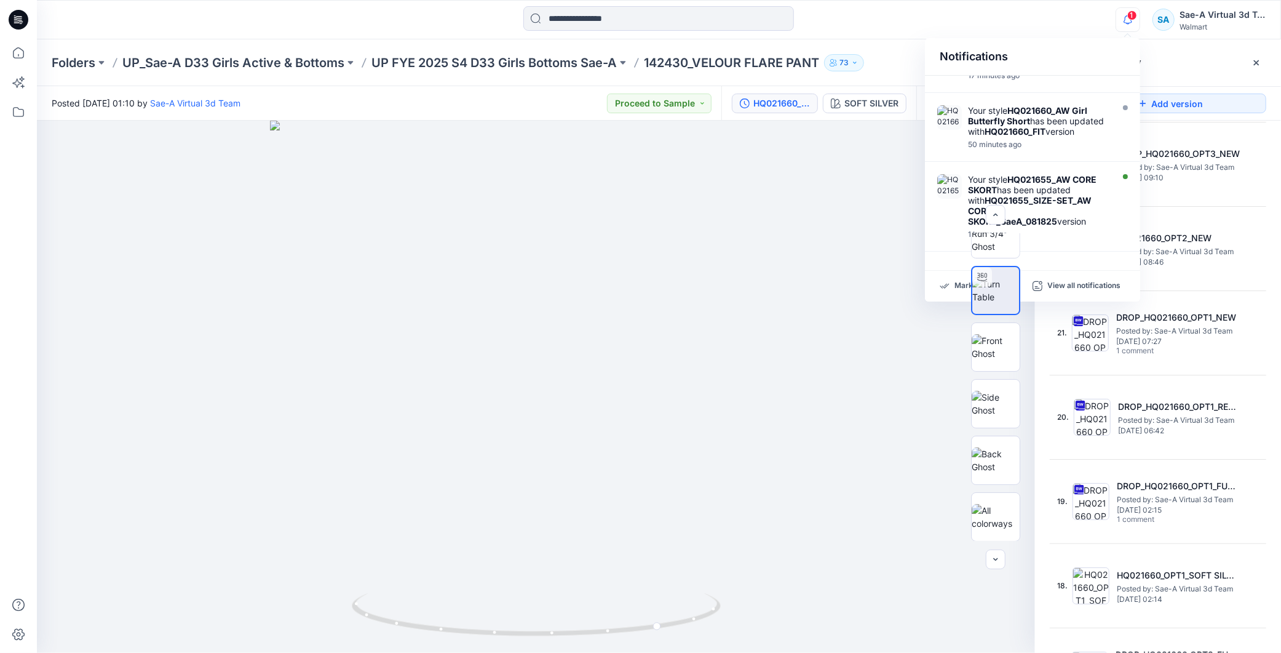
scroll to position [0, 0]
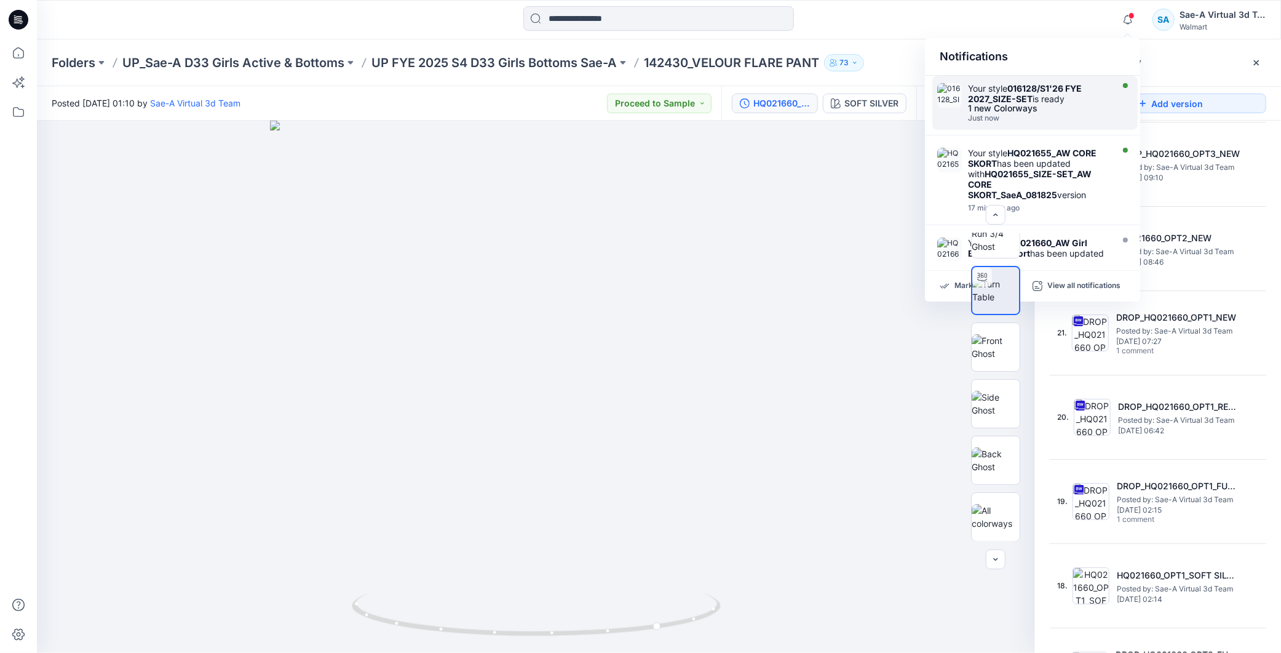
click at [1041, 94] on div "Your style 016128/S1'26 FYE 2027_SIZE-SET is ready" at bounding box center [1038, 93] width 141 height 21
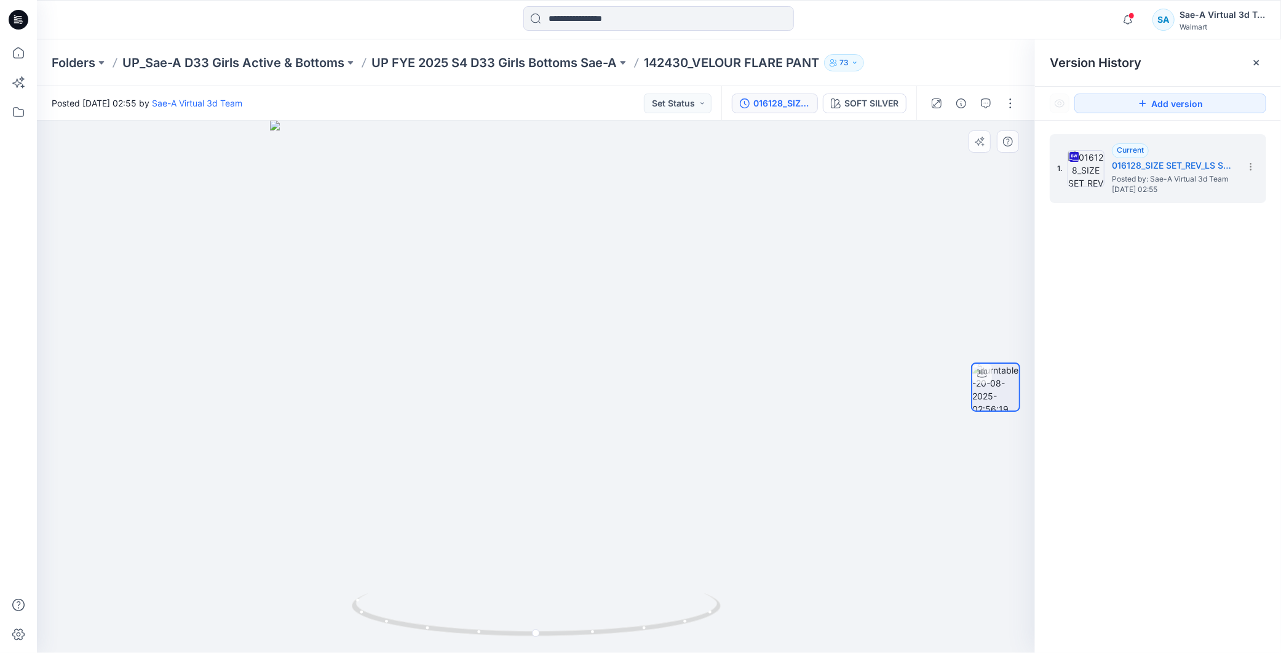
click at [810, 212] on div at bounding box center [536, 387] width 998 height 532
click at [1120, 16] on icon "button" at bounding box center [1127, 19] width 23 height 25
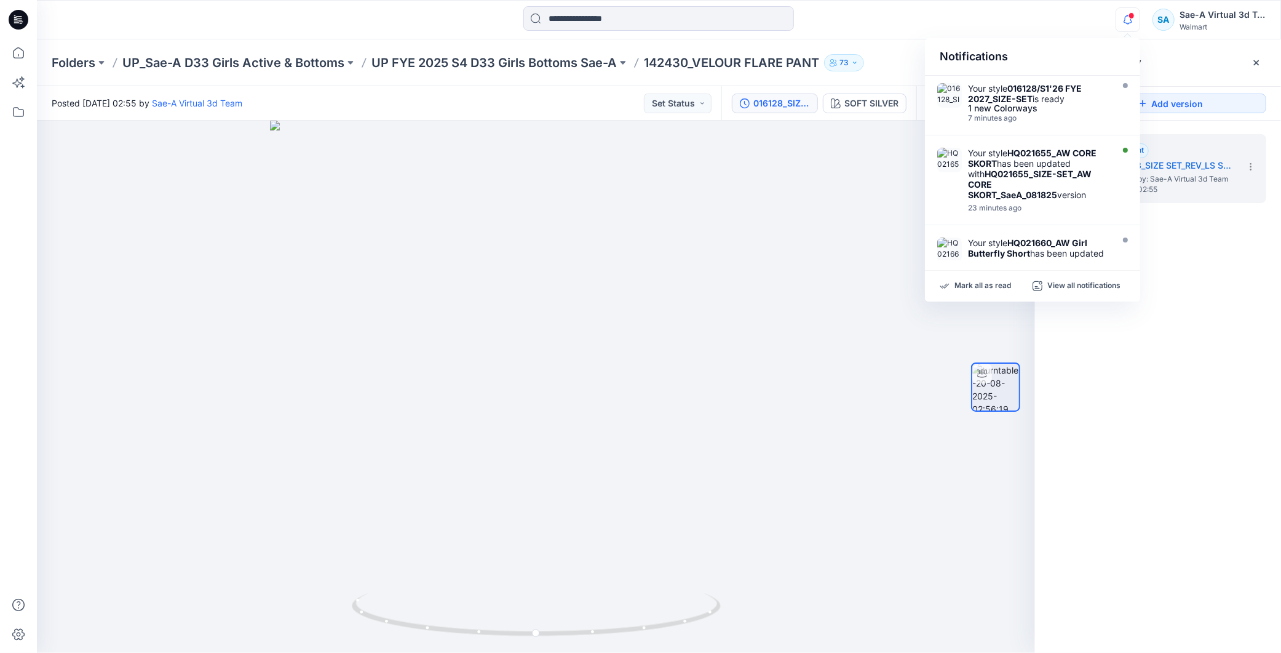
click at [1202, 440] on div "1. Current 016128_SIZE SET_REV_LS SQUARE NECK TOP Posted by: Sae-A Virtual 3d T…" at bounding box center [1158, 396] width 246 height 550
